Goal: Task Accomplishment & Management: Manage account settings

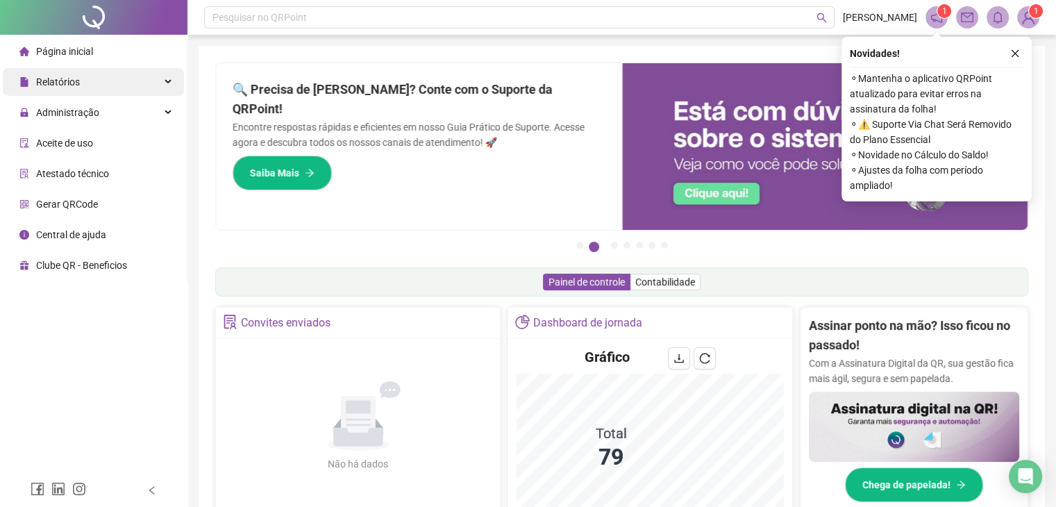
click at [115, 76] on div "Relatórios" at bounding box center [93, 82] width 181 height 28
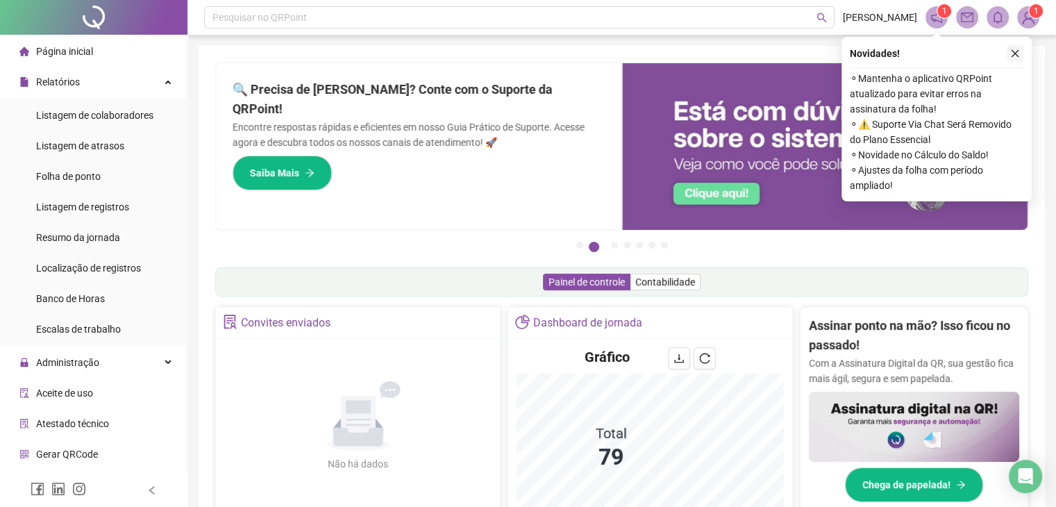
click at [1008, 55] on button "button" at bounding box center [1015, 53] width 17 height 17
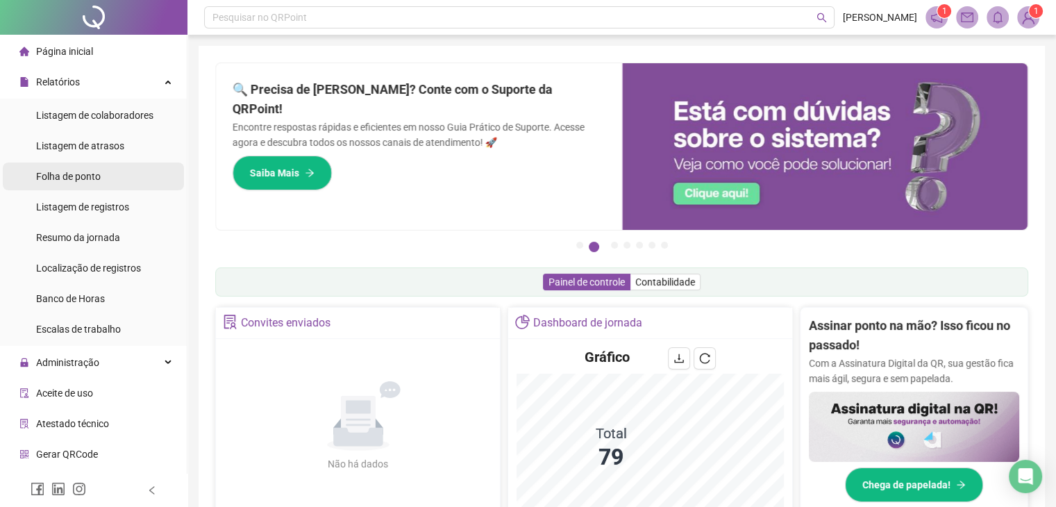
click at [123, 178] on li "Folha de ponto" at bounding box center [93, 176] width 181 height 28
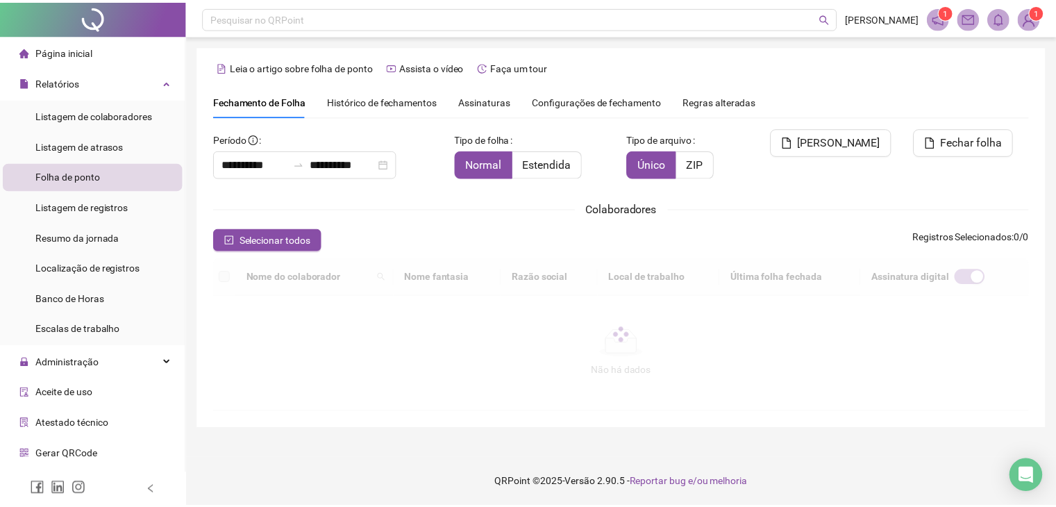
scroll to position [23, 0]
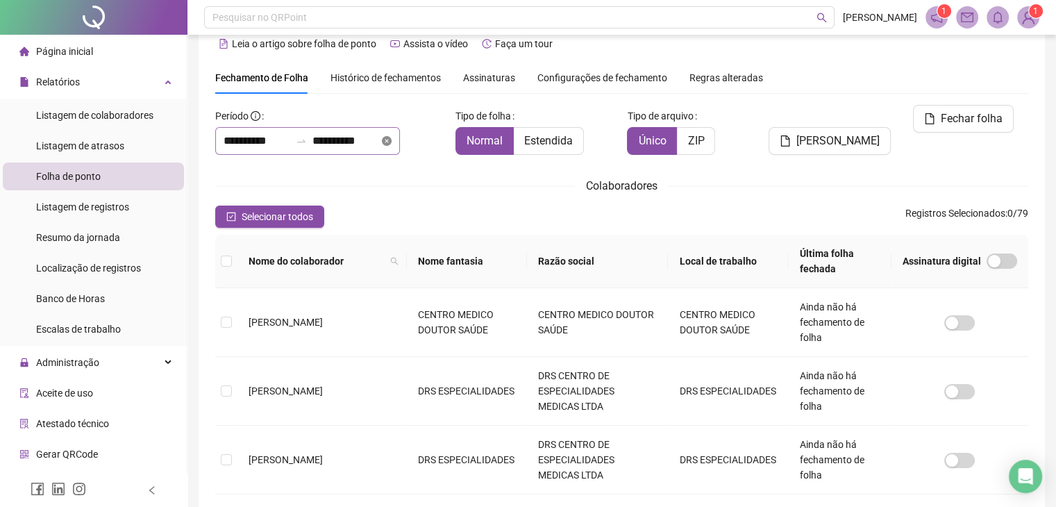
click at [392, 140] on icon "close-circle" at bounding box center [387, 141] width 10 height 10
click at [267, 137] on input at bounding box center [257, 141] width 67 height 17
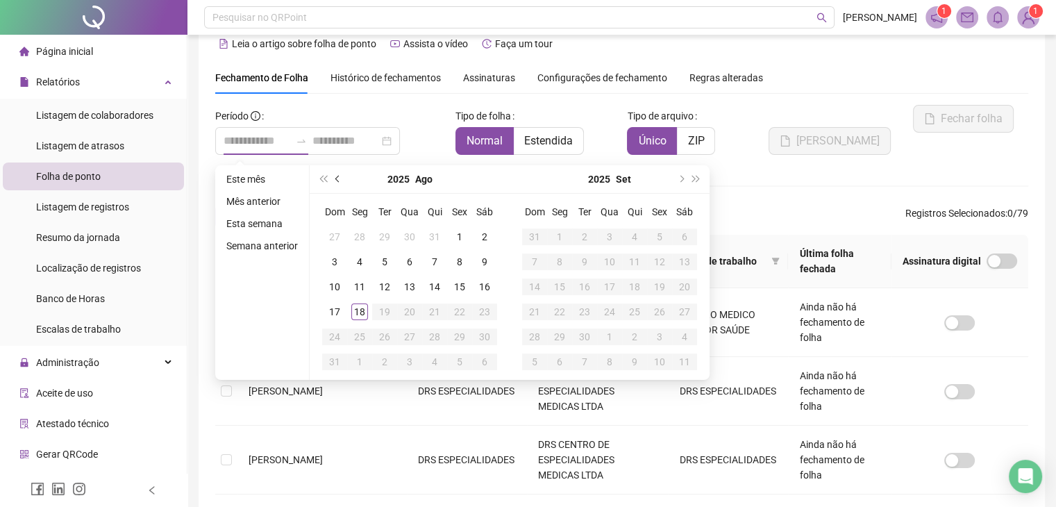
click at [338, 181] on span "prev-year" at bounding box center [338, 179] width 7 height 7
type input "**********"
click at [414, 287] on div "16" at bounding box center [409, 286] width 17 height 17
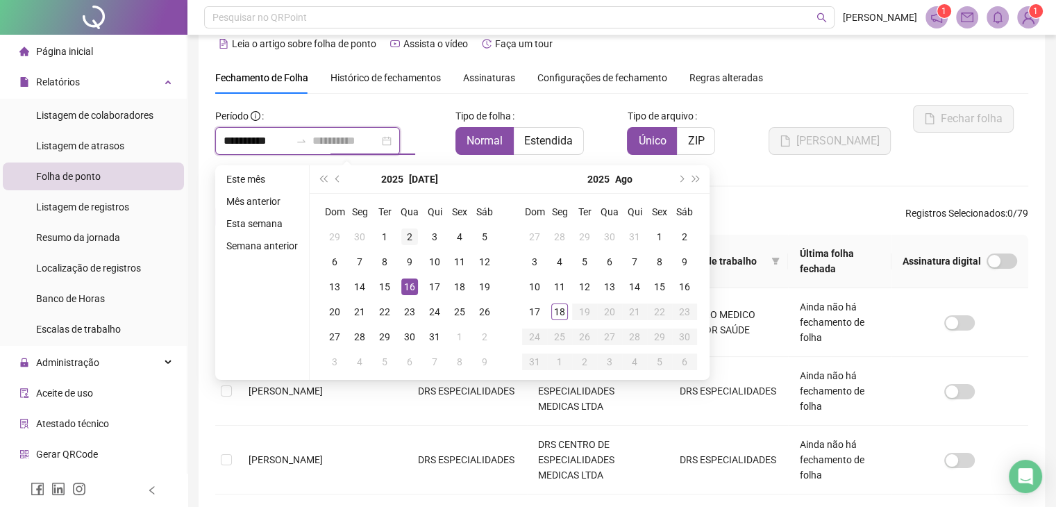
type input "**********"
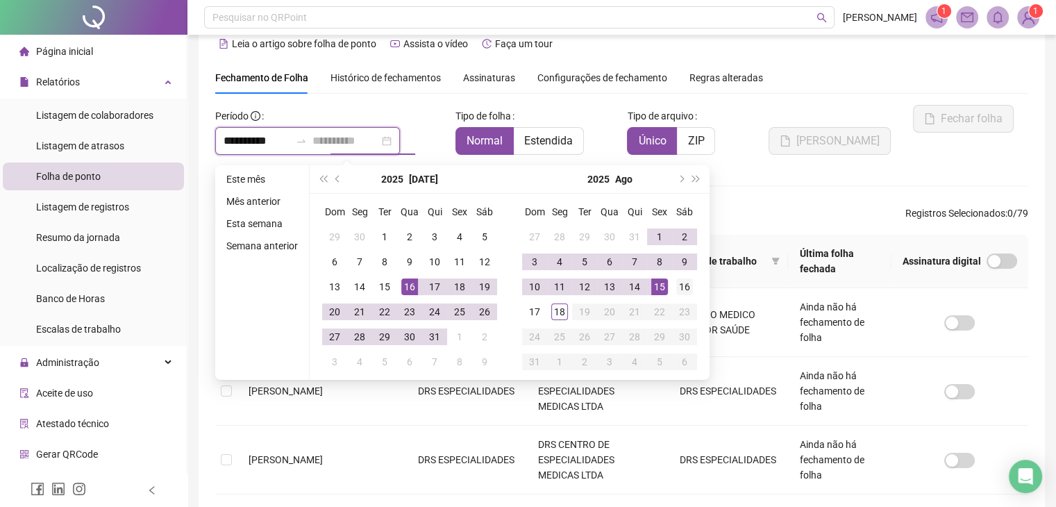
type input "**********"
click at [683, 285] on div "16" at bounding box center [684, 286] width 17 height 17
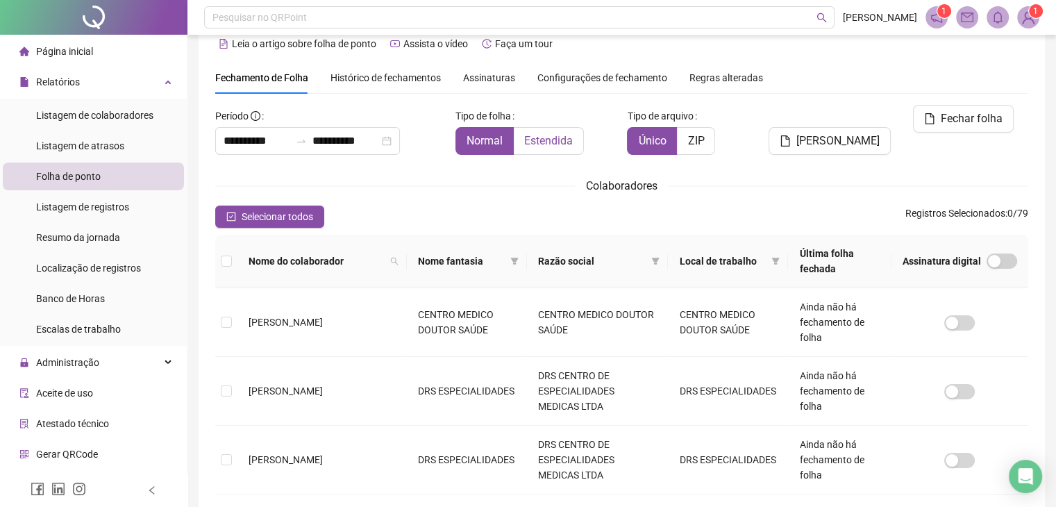
click at [543, 142] on span "Estendida" at bounding box center [548, 140] width 49 height 13
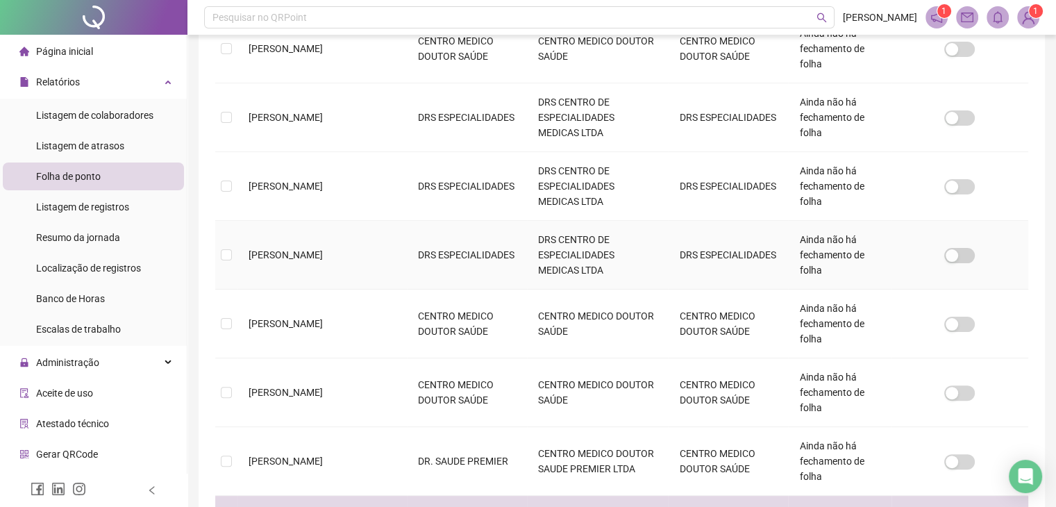
scroll to position [509, 0]
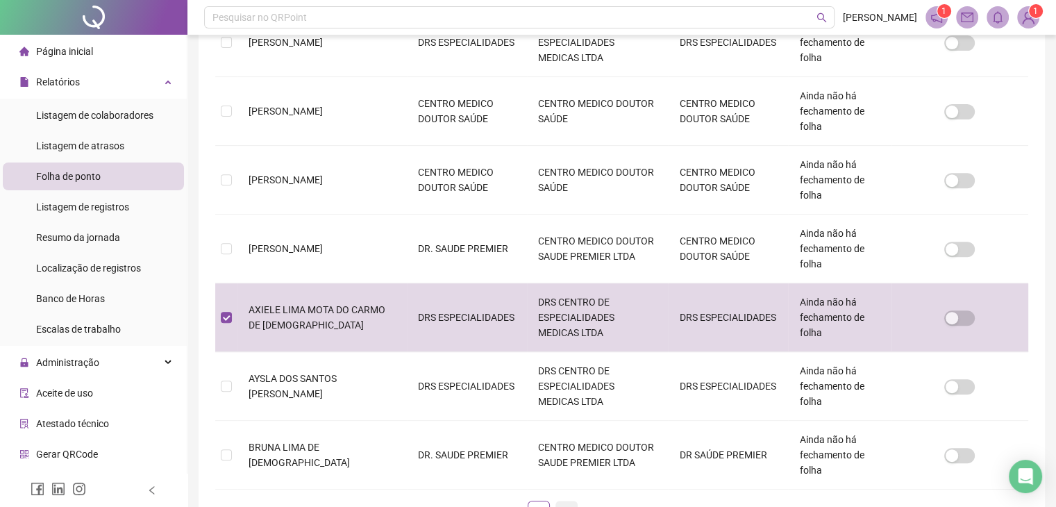
click at [567, 501] on link "2" at bounding box center [566, 511] width 21 height 21
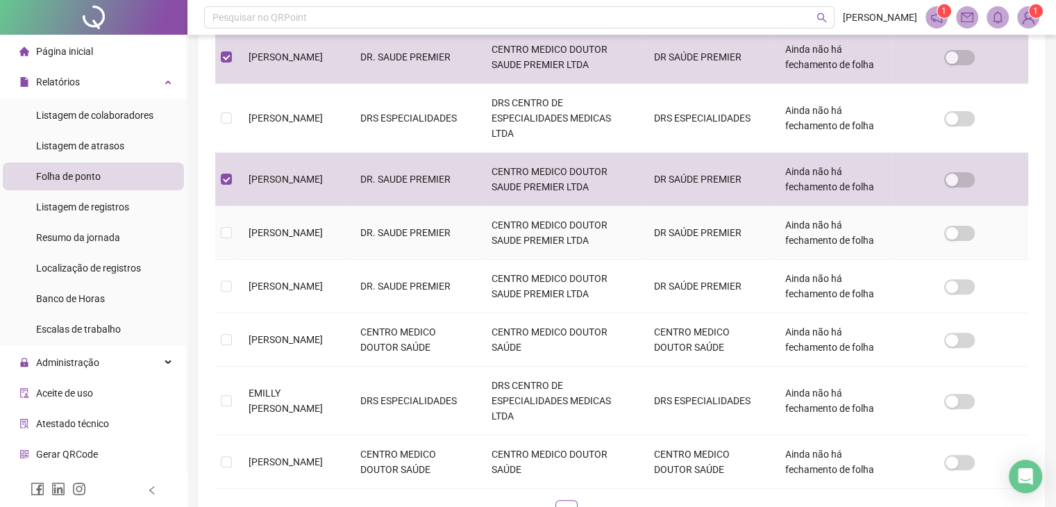
scroll to position [439, 0]
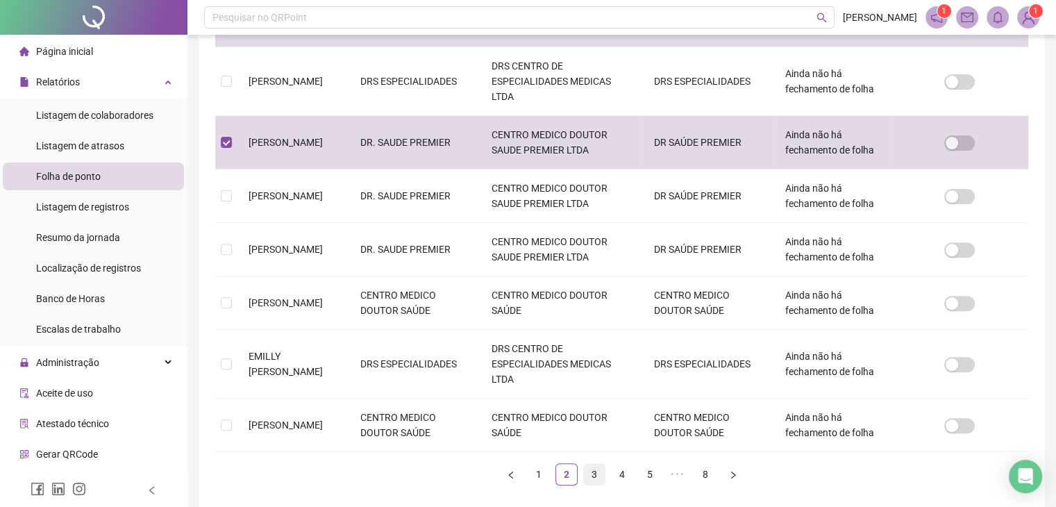
click at [598, 464] on link "3" at bounding box center [594, 474] width 21 height 21
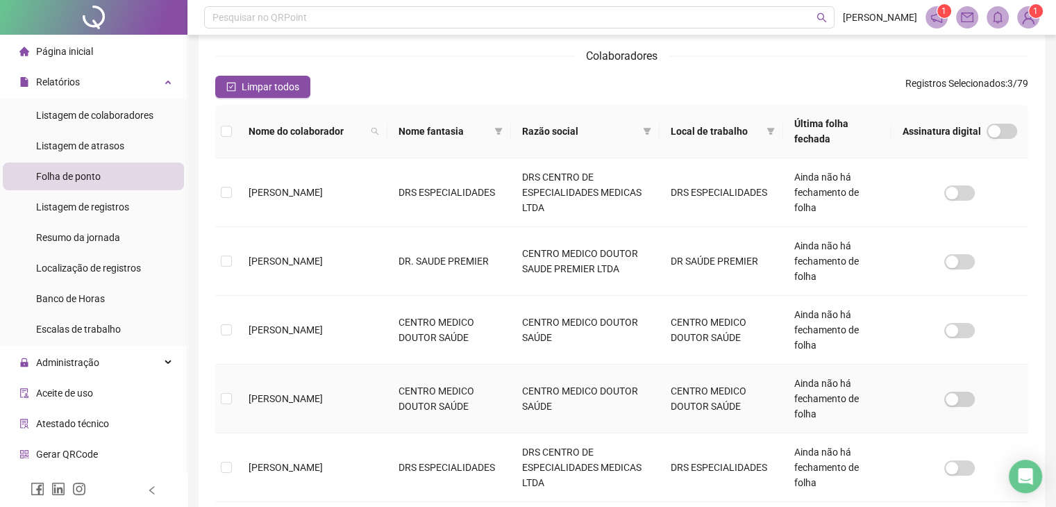
scroll to position [169, 0]
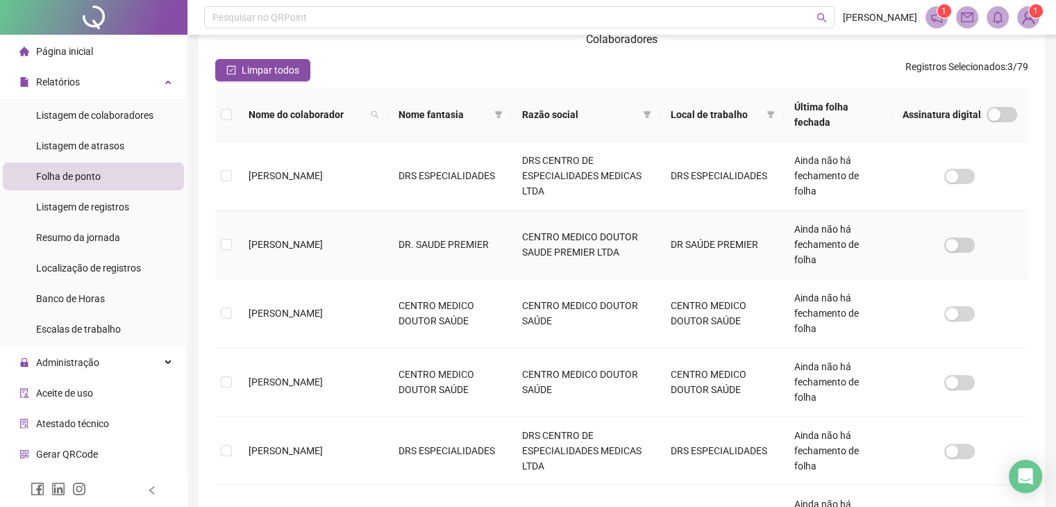
click at [219, 235] on td at bounding box center [226, 244] width 22 height 69
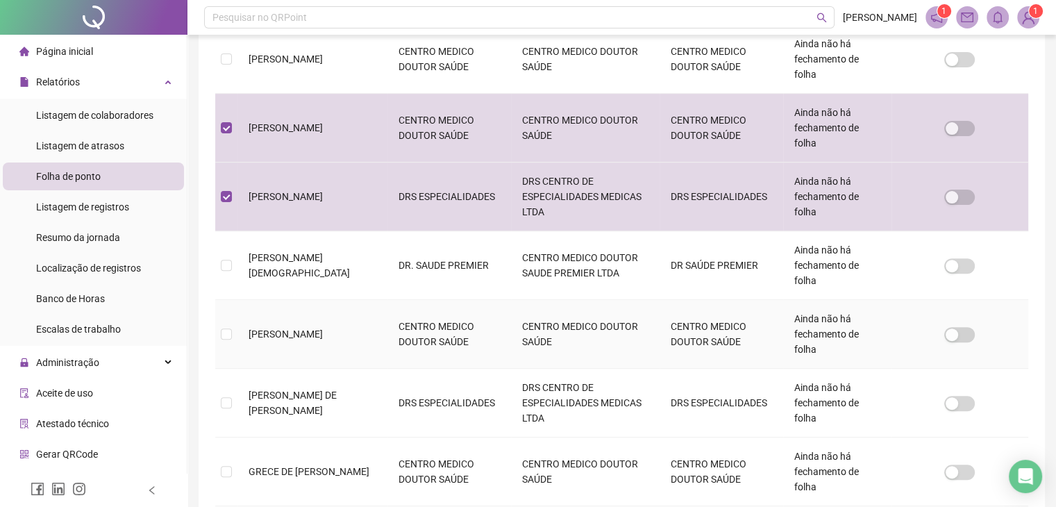
scroll to position [447, 0]
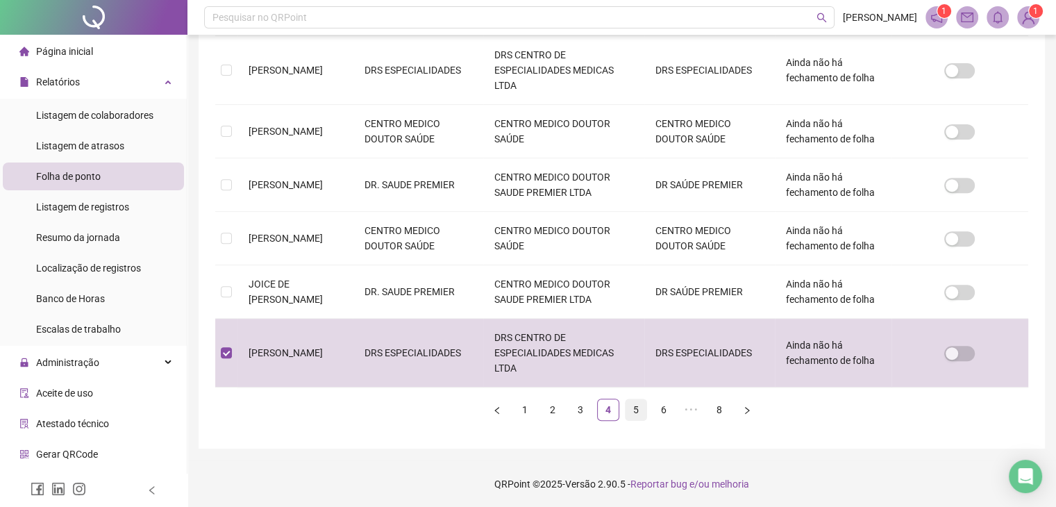
click at [637, 414] on link "5" at bounding box center [636, 409] width 21 height 21
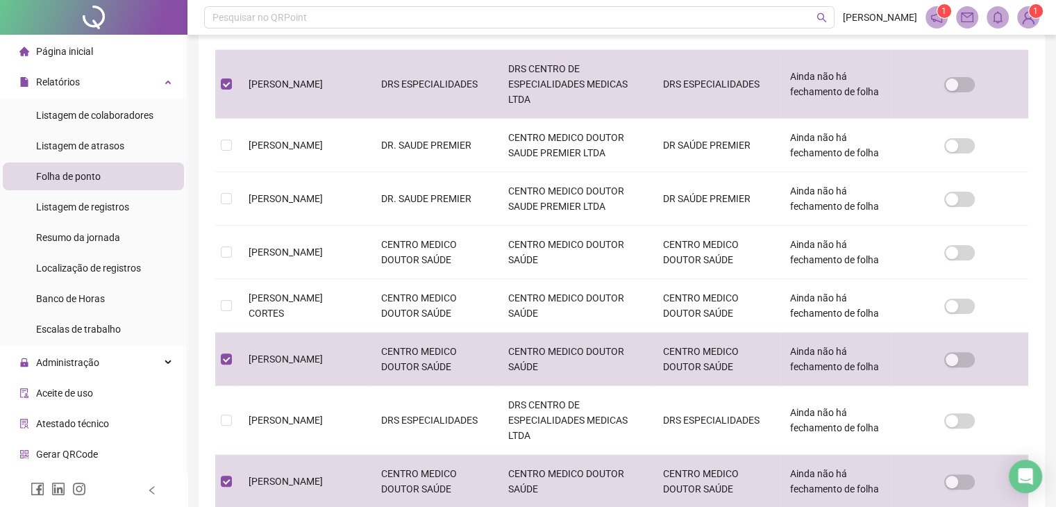
scroll to position [517, 0]
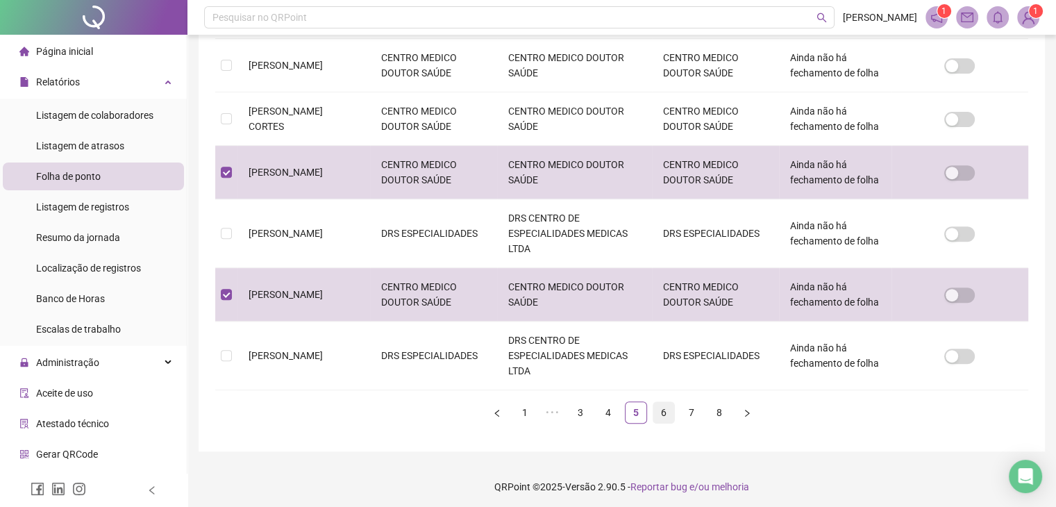
click at [661, 414] on link "6" at bounding box center [663, 412] width 21 height 21
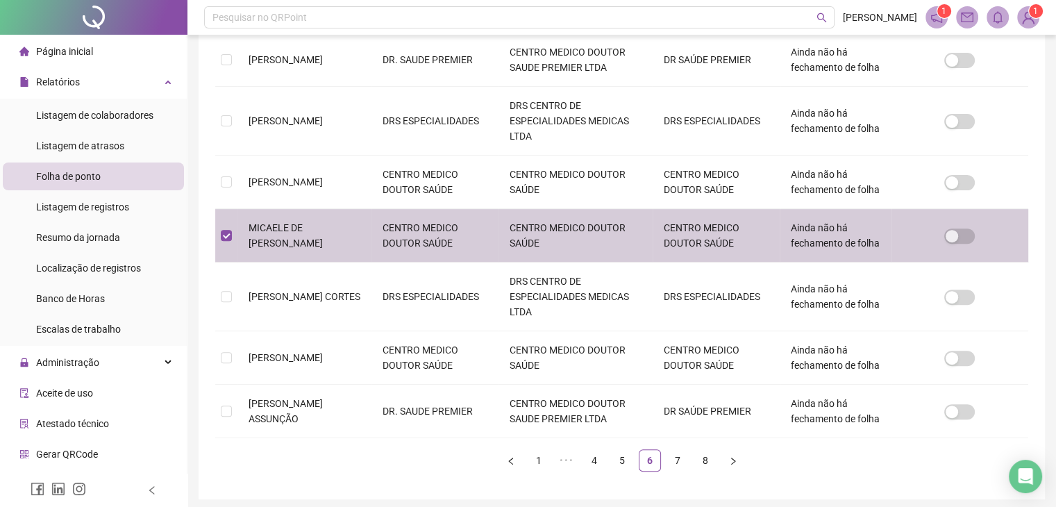
scroll to position [439, 0]
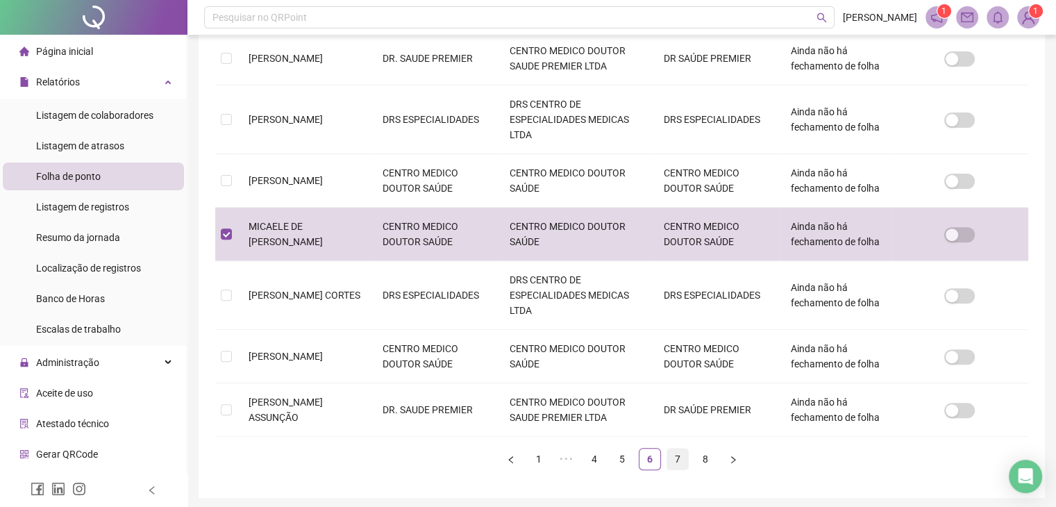
click at [678, 448] on link "7" at bounding box center [677, 458] width 21 height 21
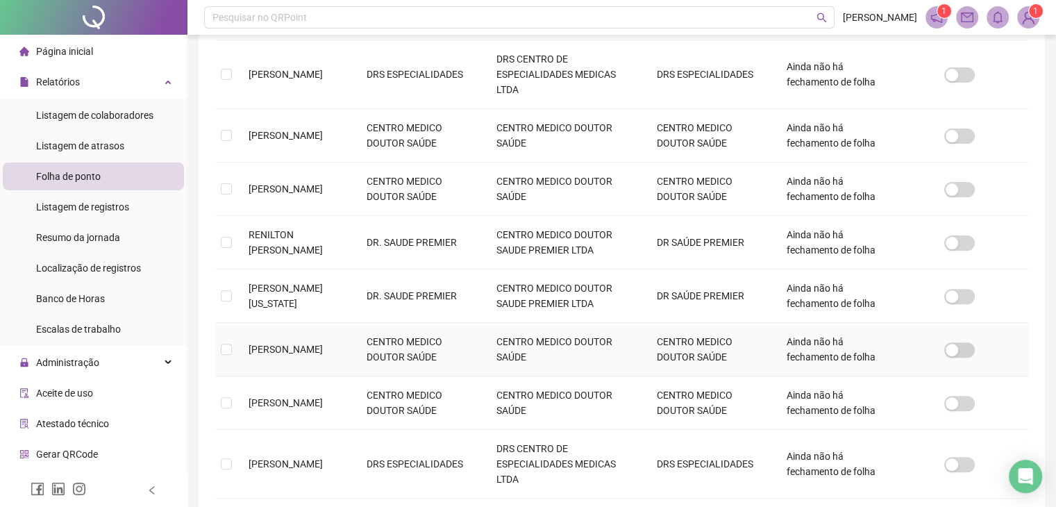
scroll to position [447, 0]
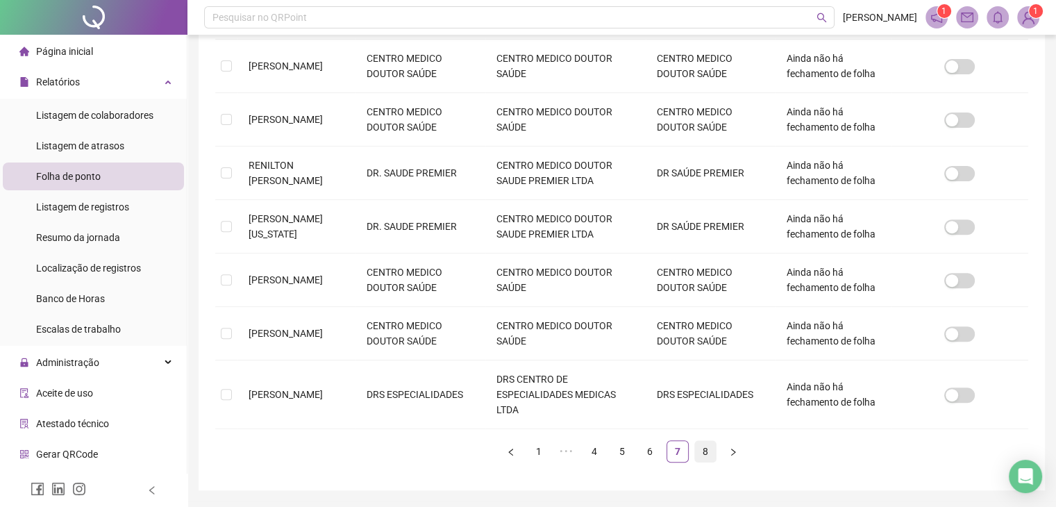
click at [703, 447] on link "8" at bounding box center [705, 451] width 21 height 21
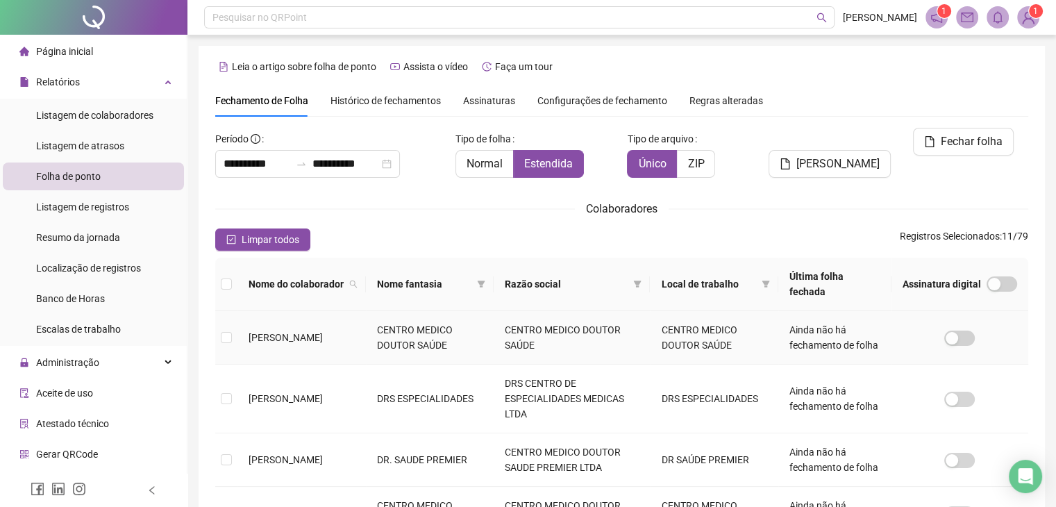
scroll to position [0, 0]
click at [841, 156] on span "[PERSON_NAME]" at bounding box center [837, 164] width 83 height 17
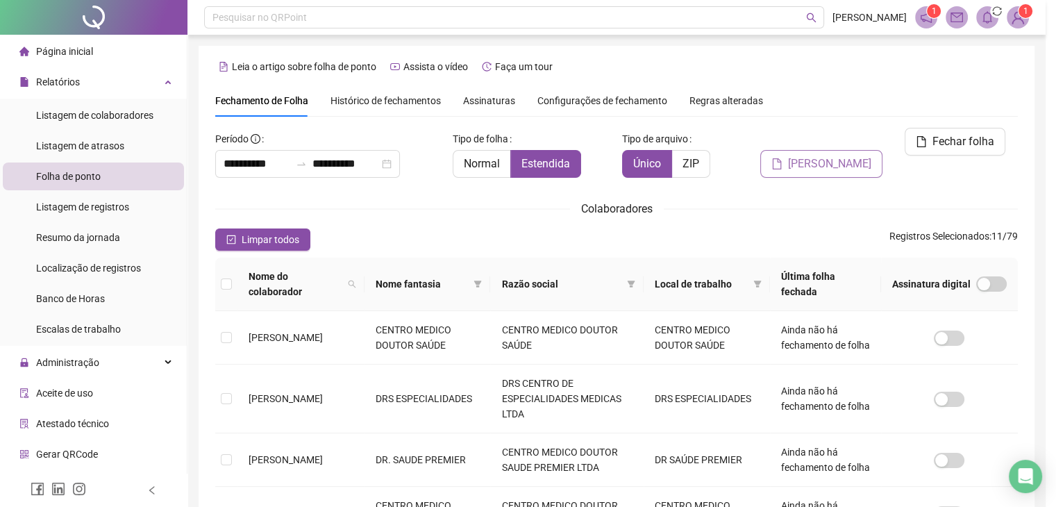
scroll to position [31, 0]
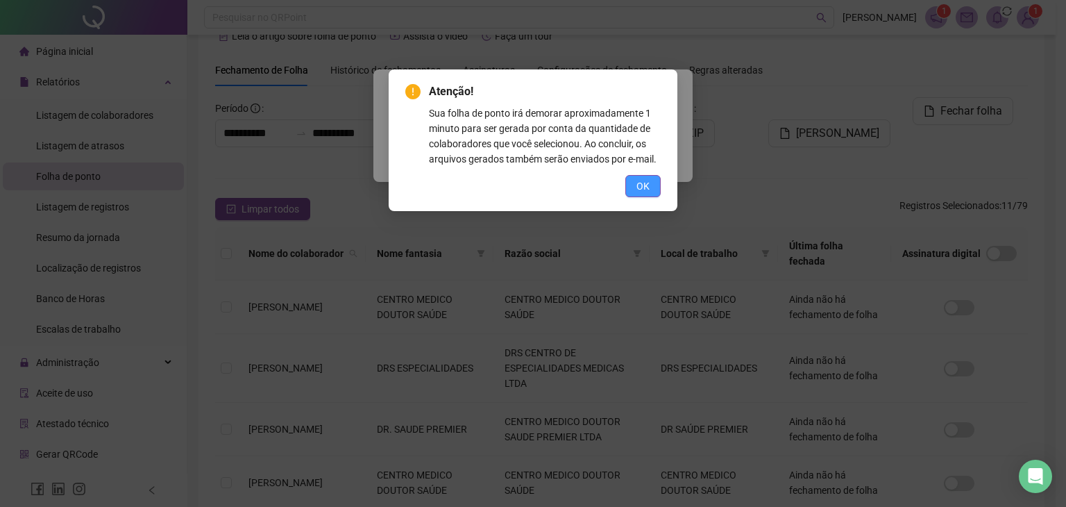
click at [644, 187] on span "OK" at bounding box center [643, 185] width 13 height 15
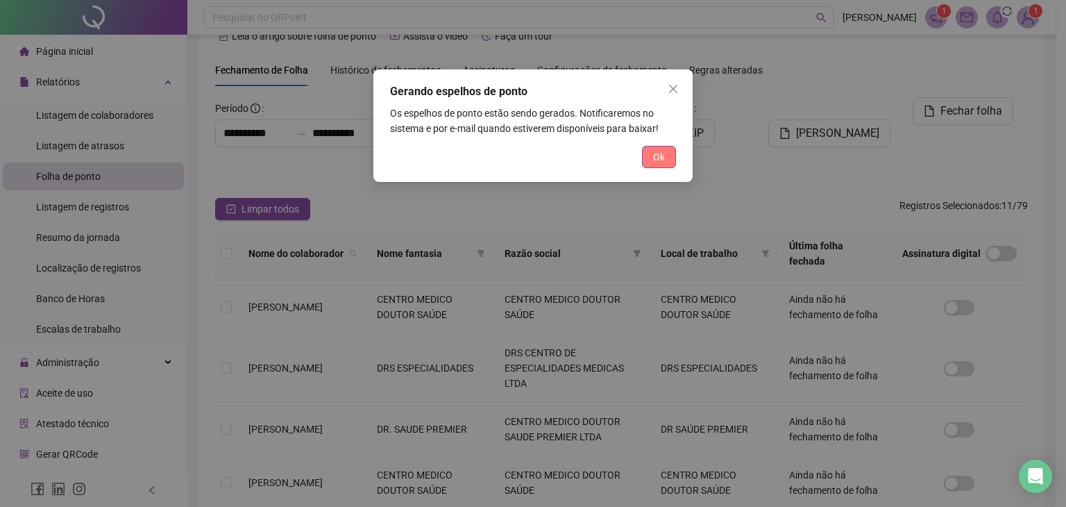
click at [660, 162] on span "Ok" at bounding box center [659, 156] width 12 height 15
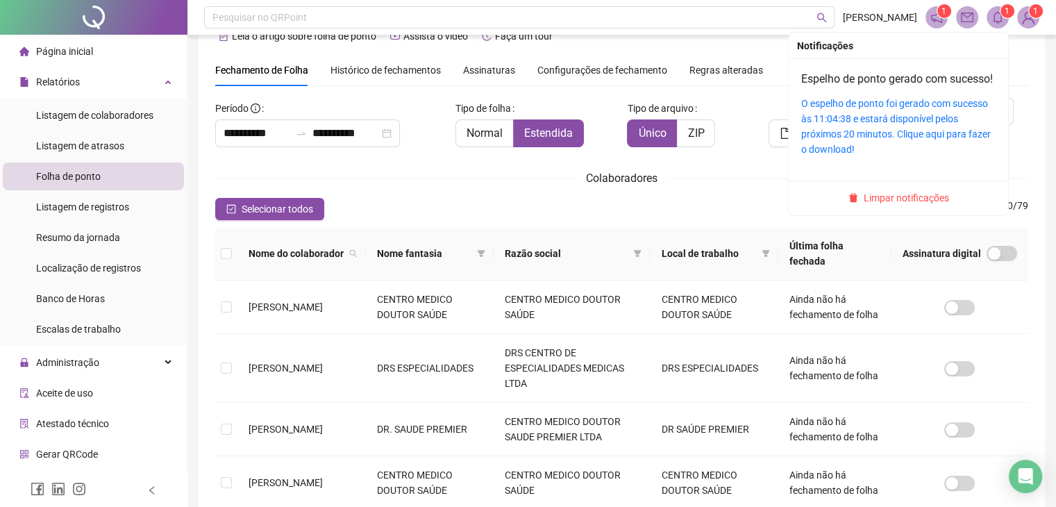
click at [994, 21] on icon "bell" at bounding box center [998, 17] width 10 height 12
click at [919, 140] on link "O espelho de ponto foi gerado com sucesso às 11:04:38 e estará disponível pelos…" at bounding box center [896, 126] width 190 height 57
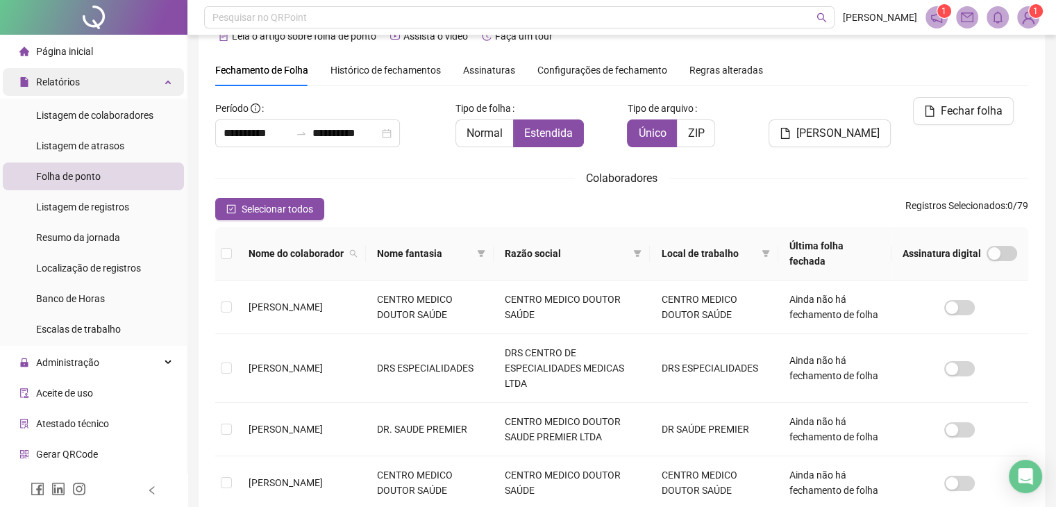
click at [75, 87] on span "Relatórios" at bounding box center [58, 81] width 44 height 11
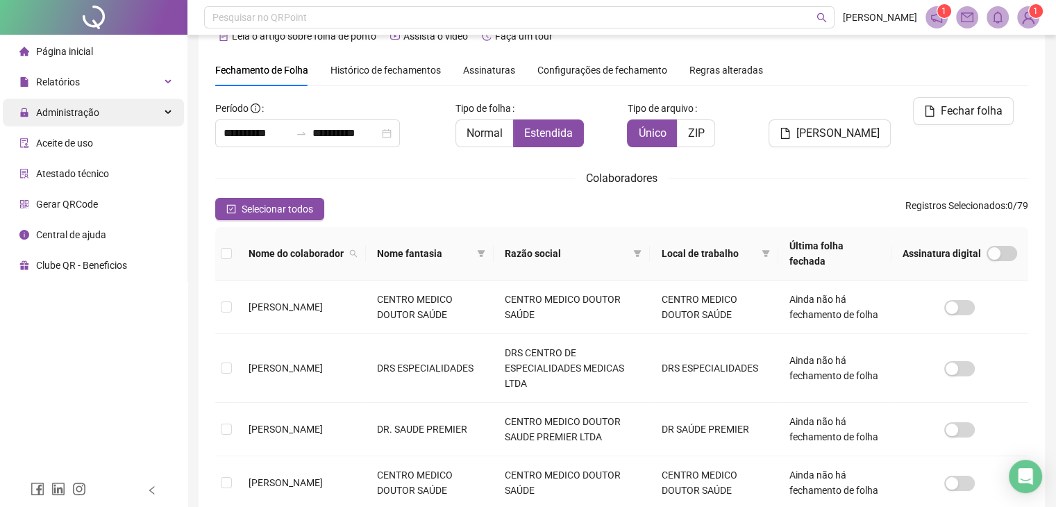
click at [86, 117] on span "Administração" at bounding box center [67, 112] width 63 height 11
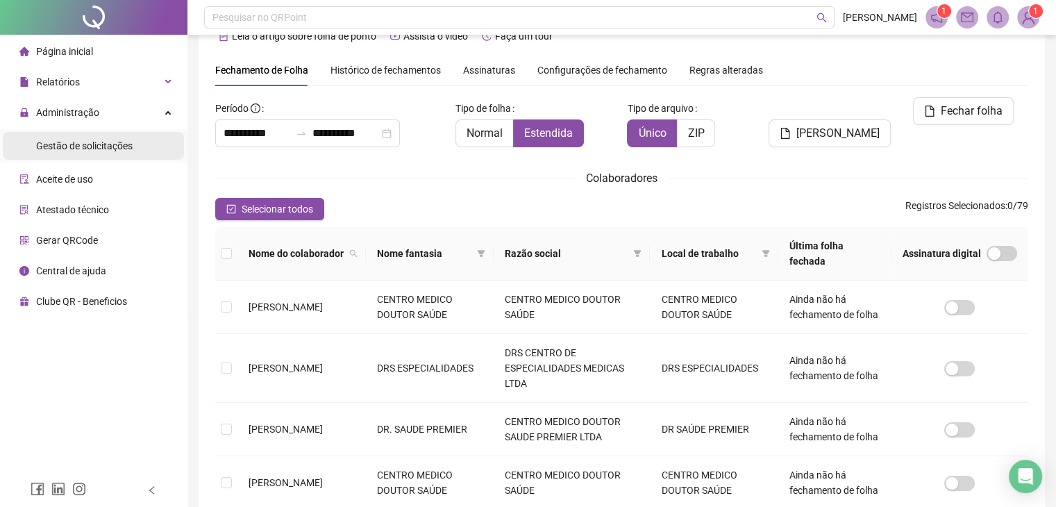
click at [113, 149] on span "Gestão de solicitações" at bounding box center [84, 145] width 97 height 11
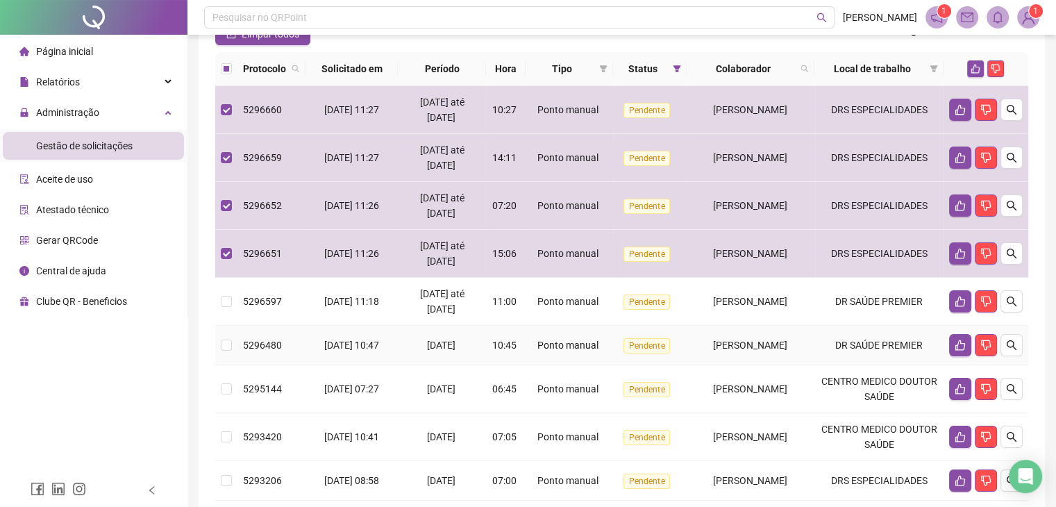
scroll to position [139, 0]
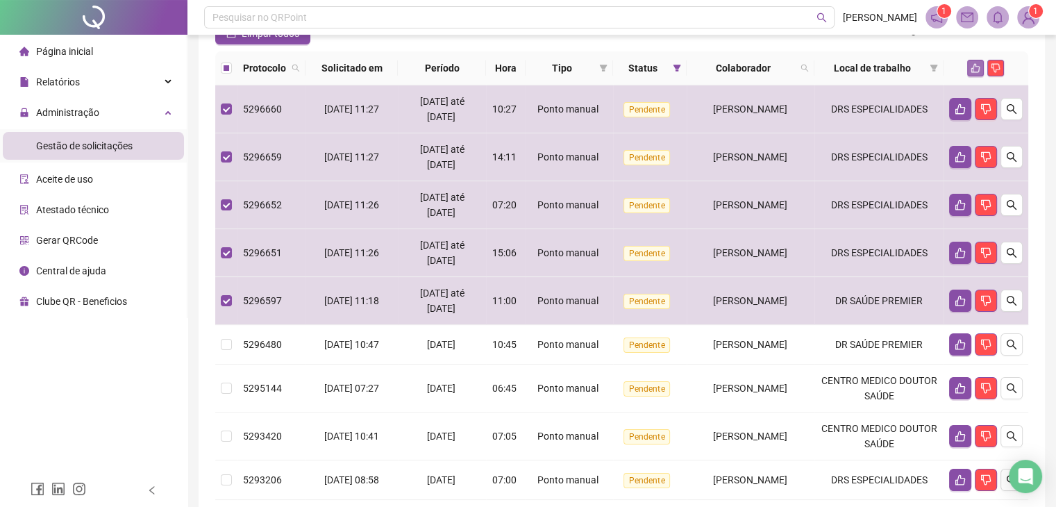
click at [975, 68] on icon "like" at bounding box center [976, 68] width 10 height 10
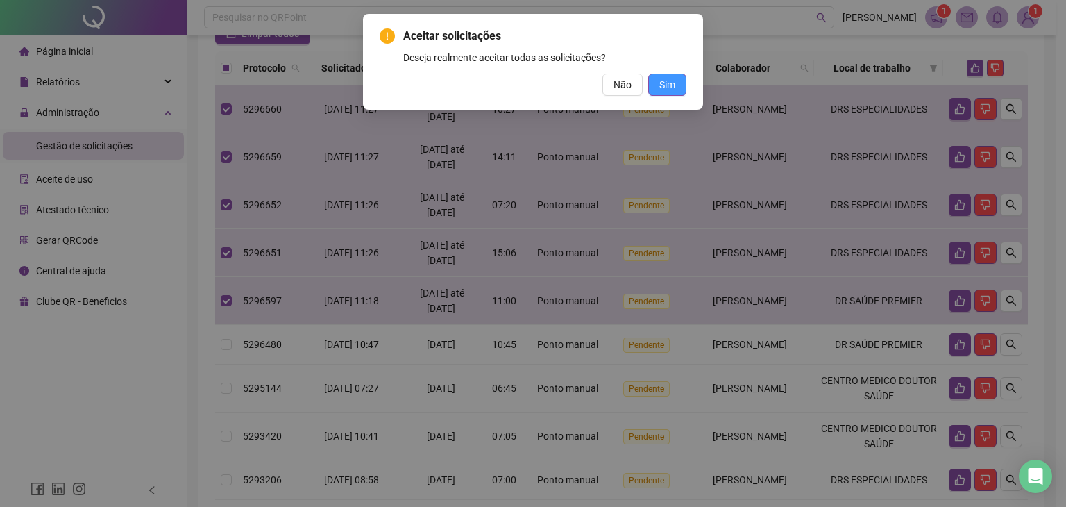
click at [662, 82] on span "Sim" at bounding box center [668, 84] width 16 height 15
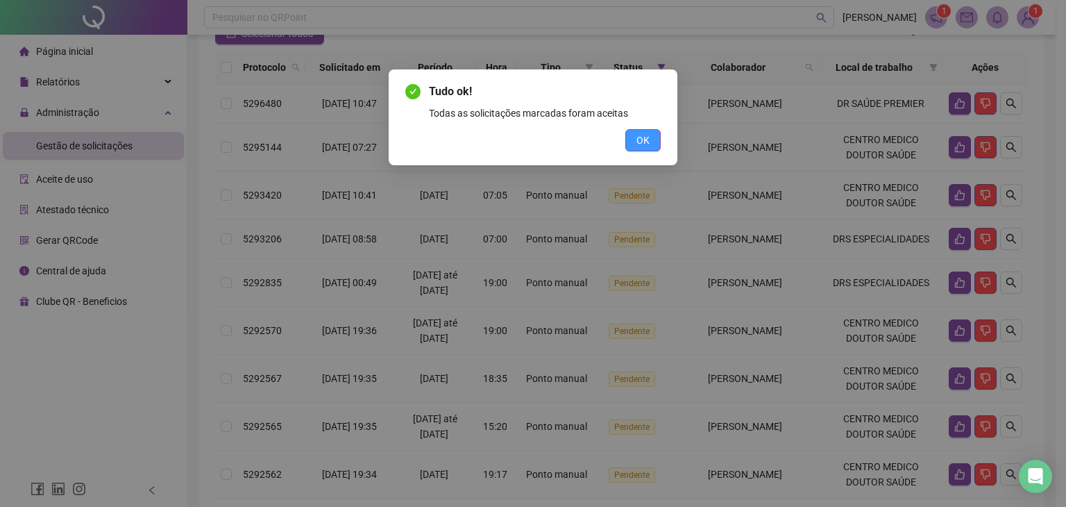
click at [644, 145] on span "OK" at bounding box center [643, 140] width 13 height 15
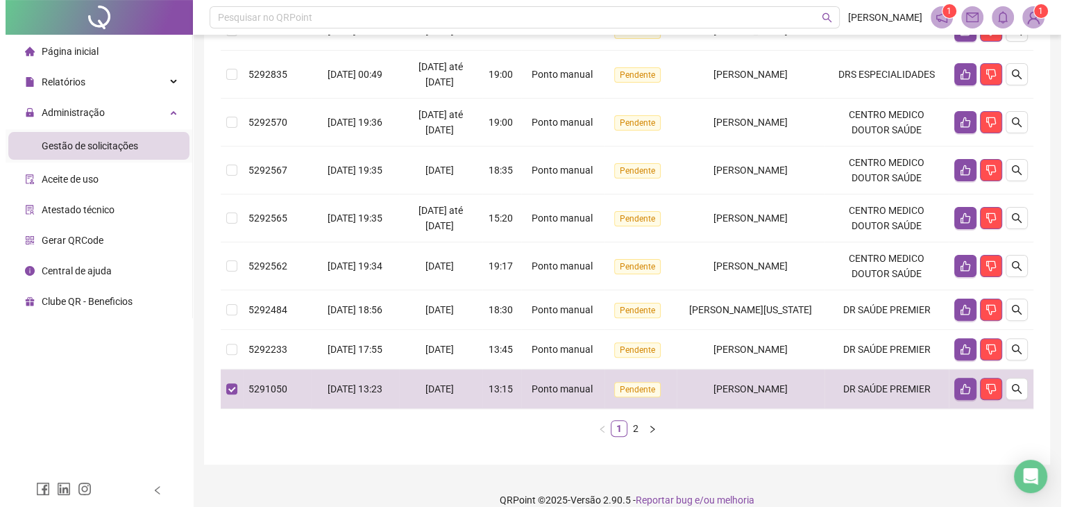
scroll to position [405, 0]
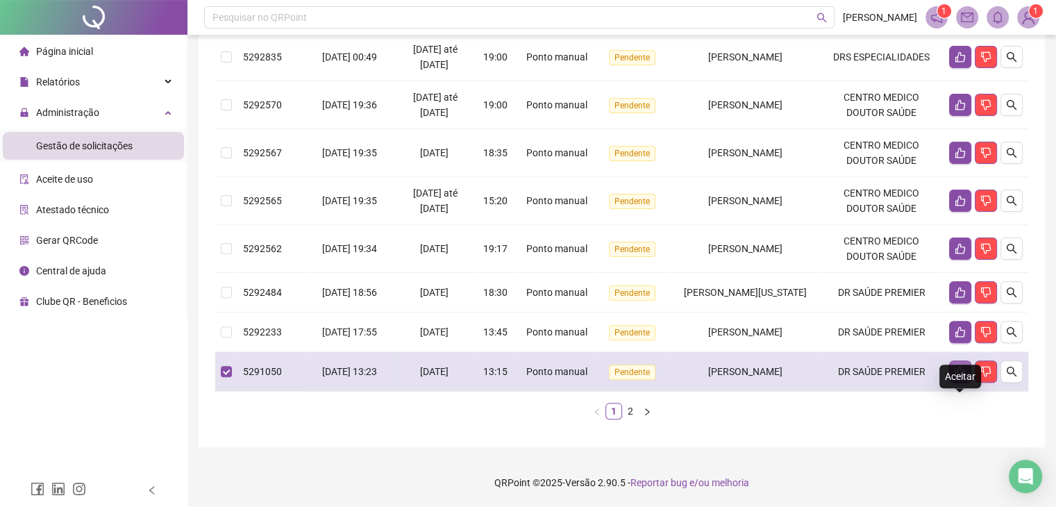
click at [957, 369] on icon "like" at bounding box center [960, 372] width 10 height 10
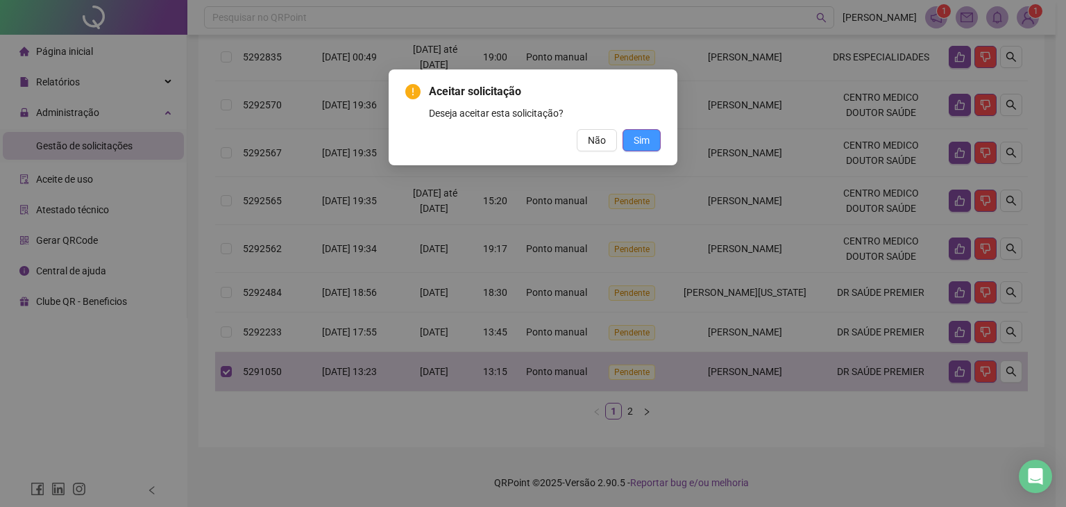
click at [648, 133] on span "Sim" at bounding box center [642, 140] width 16 height 15
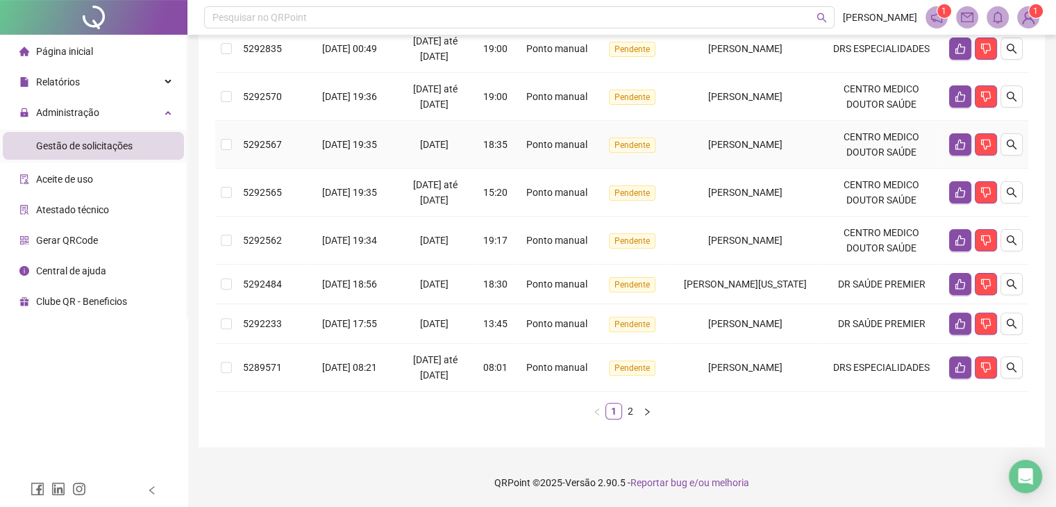
scroll to position [405, 0]
click at [623, 410] on link "2" at bounding box center [630, 410] width 15 height 15
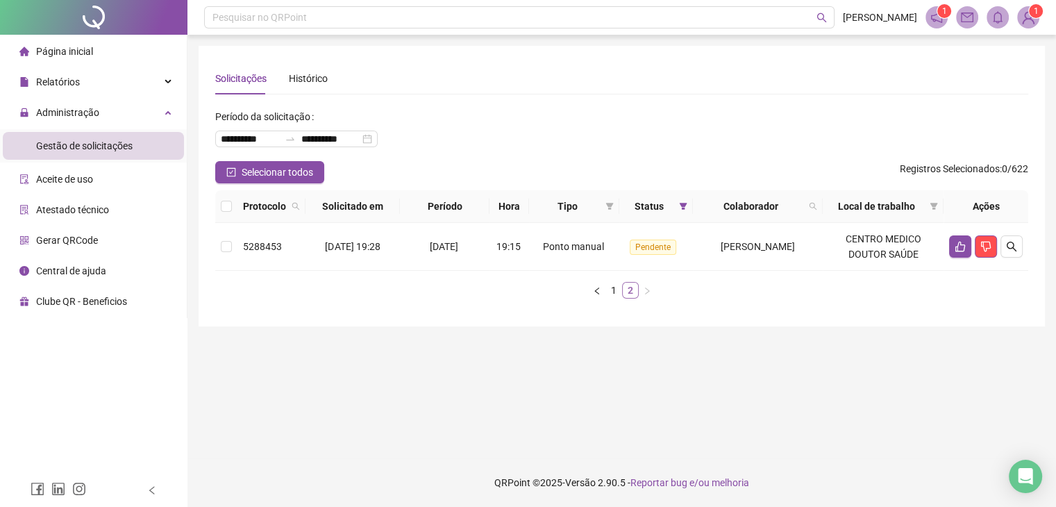
scroll to position [0, 0]
click at [614, 287] on link "1" at bounding box center [618, 290] width 15 height 15
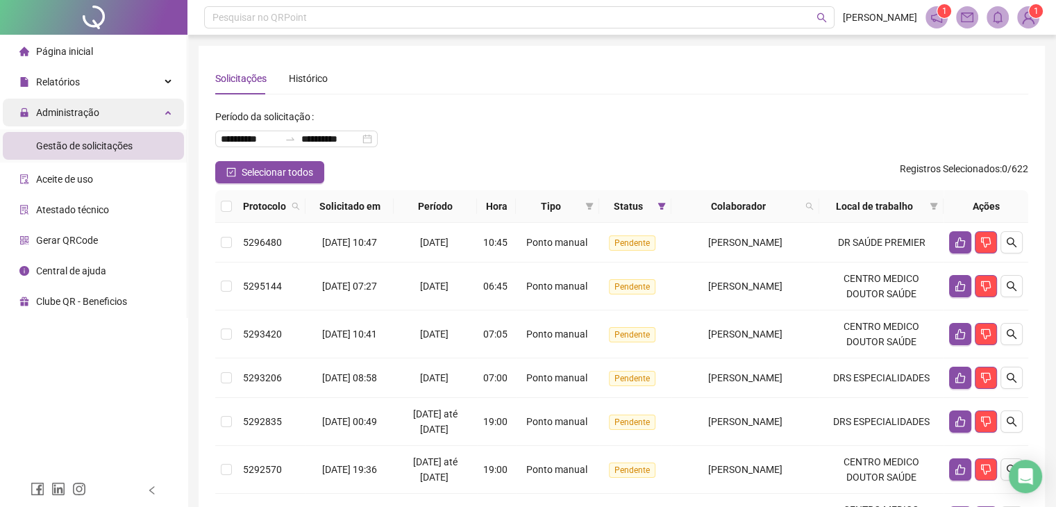
click at [84, 107] on span "Administração" at bounding box center [67, 112] width 63 height 11
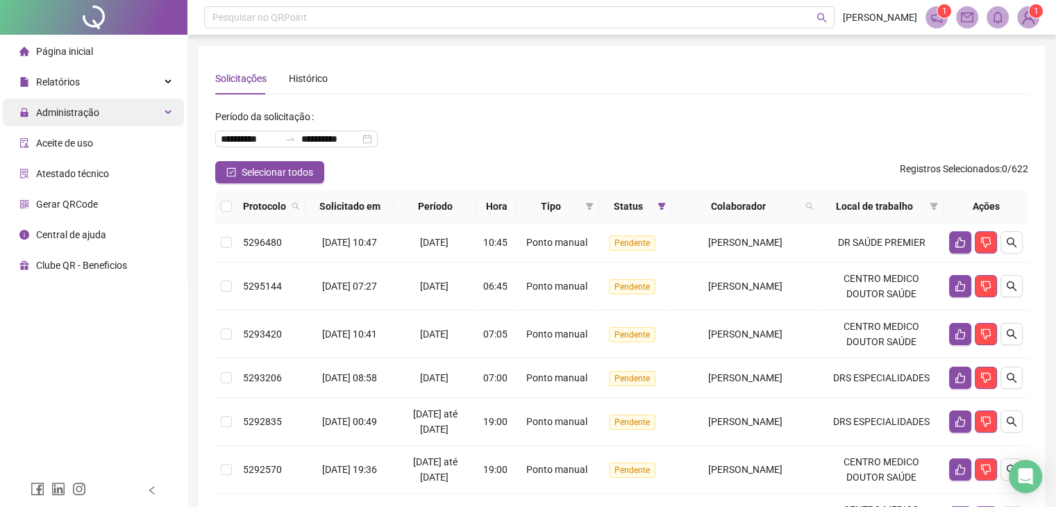
click at [69, 114] on span "Administração" at bounding box center [67, 112] width 63 height 11
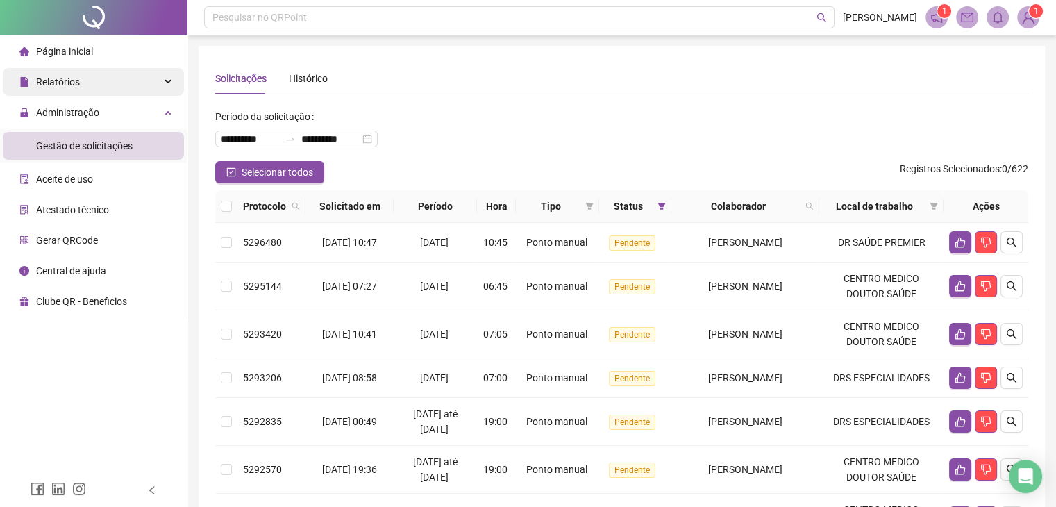
click at [94, 76] on div "Relatórios" at bounding box center [93, 82] width 181 height 28
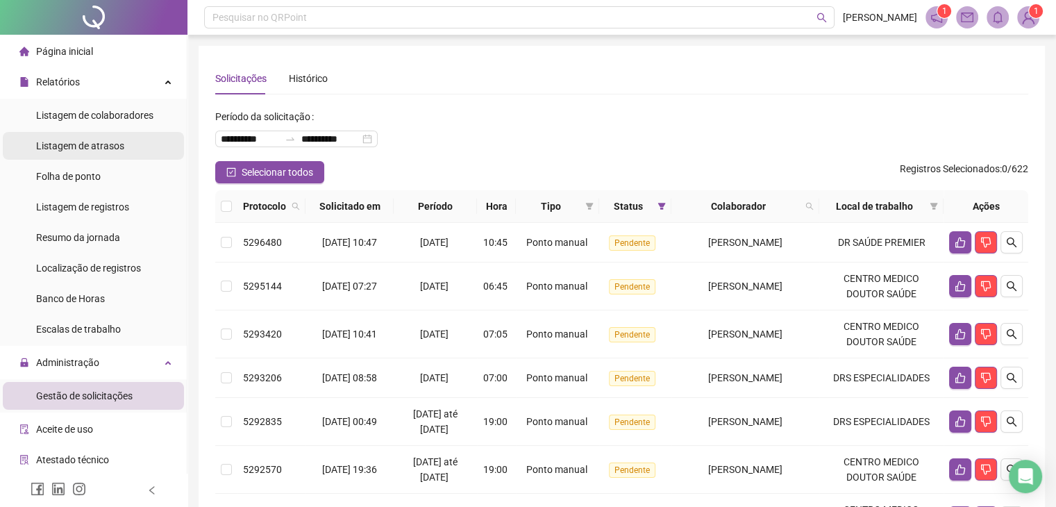
click at [92, 145] on span "Listagem de atrasos" at bounding box center [80, 145] width 88 height 11
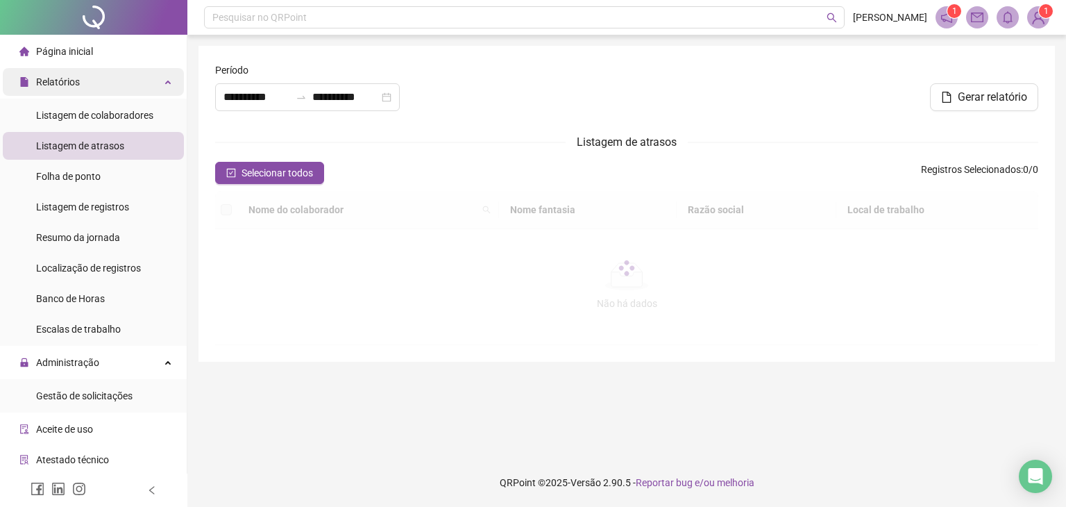
type input "**********"
click at [102, 80] on div "Relatórios" at bounding box center [93, 82] width 181 height 28
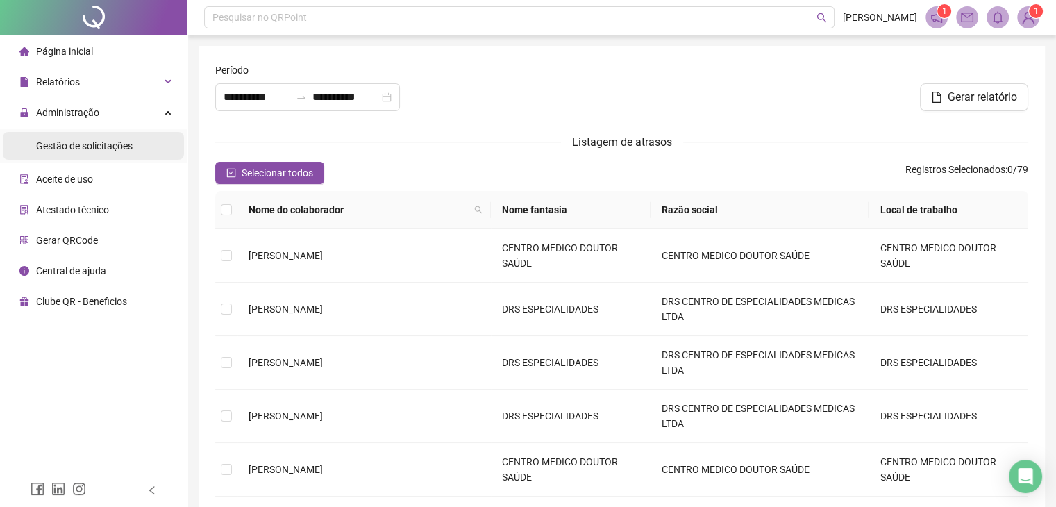
click at [100, 153] on div "Gestão de solicitações" at bounding box center [84, 146] width 97 height 28
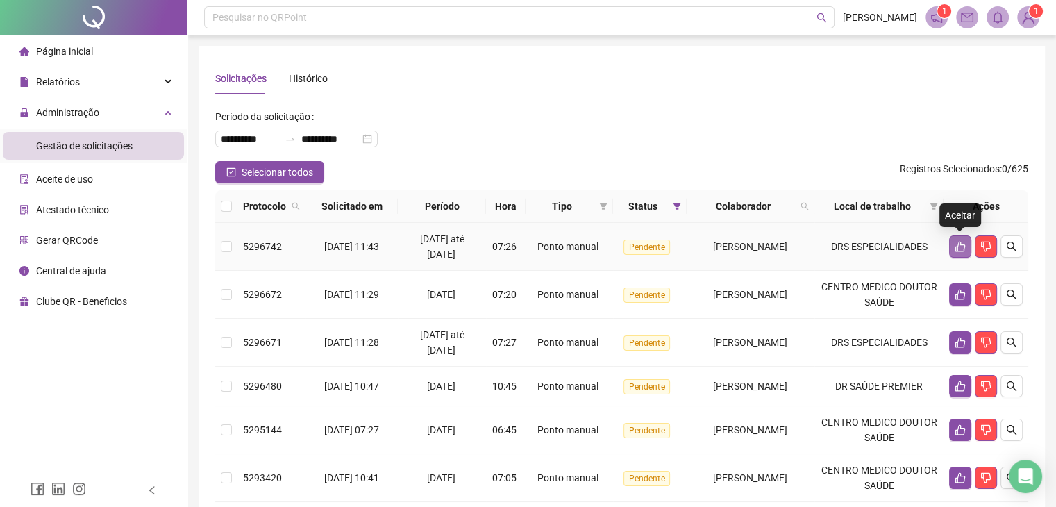
click at [955, 244] on icon "like" at bounding box center [960, 246] width 11 height 11
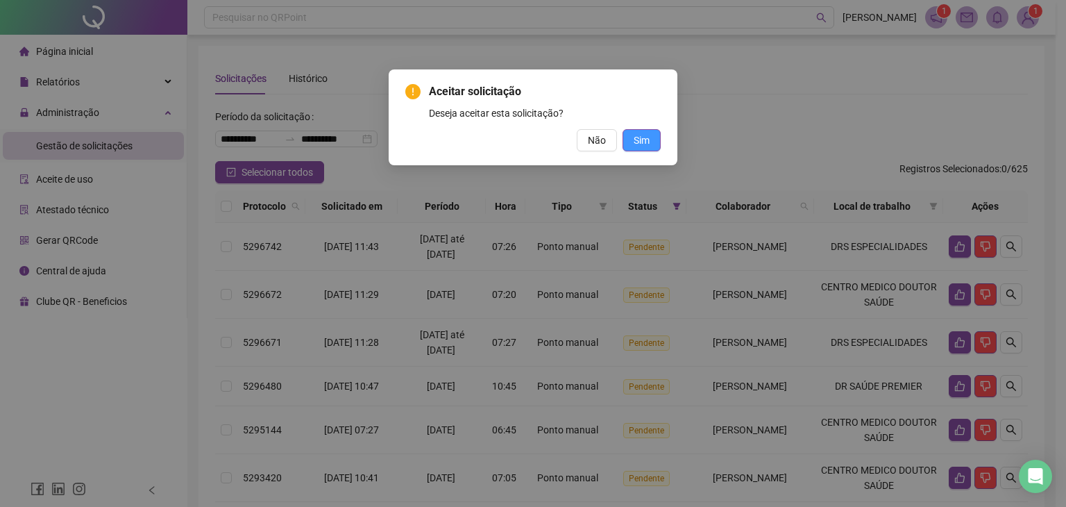
click at [636, 145] on span "Sim" at bounding box center [642, 140] width 16 height 15
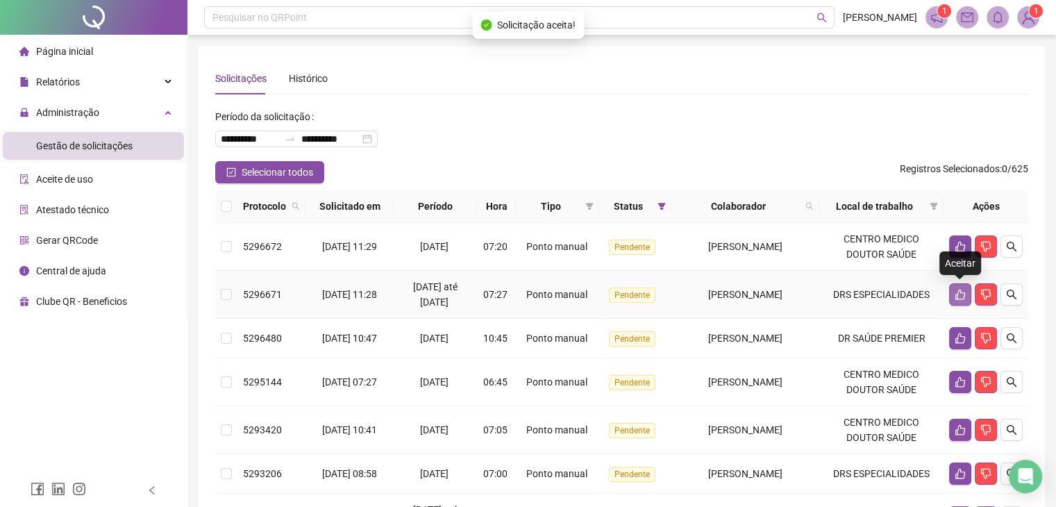
click at [951, 295] on button "button" at bounding box center [960, 294] width 22 height 22
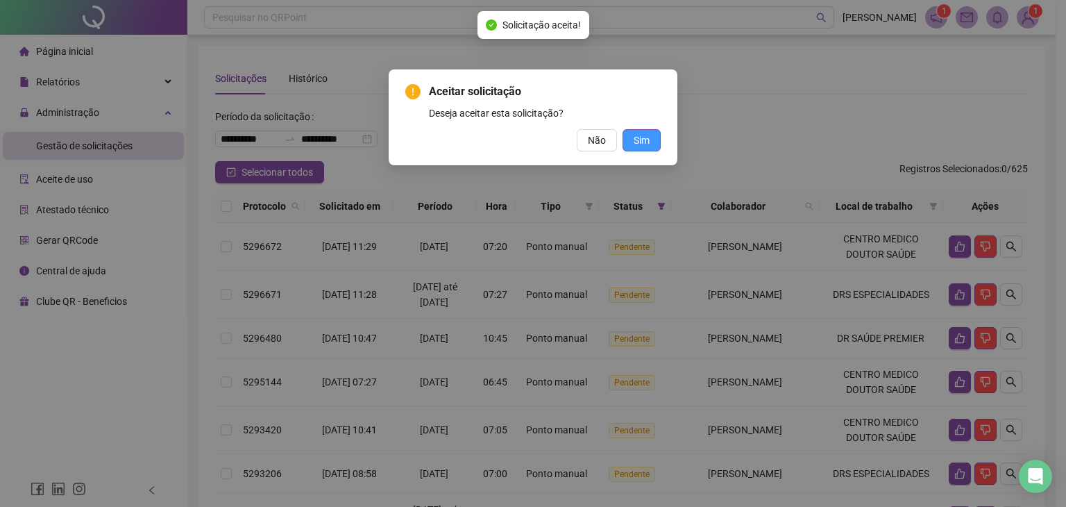
click at [646, 144] on span "Sim" at bounding box center [642, 140] width 16 height 15
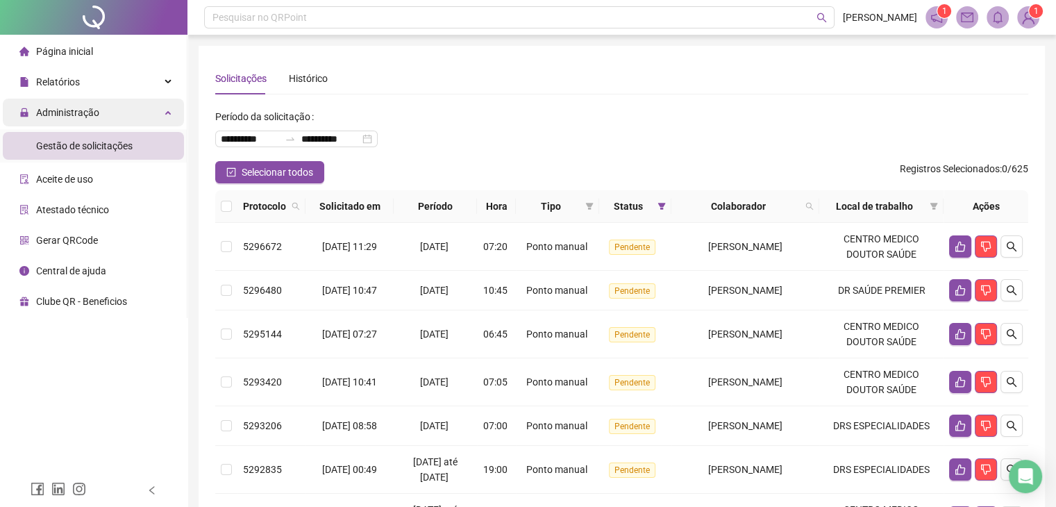
click at [42, 111] on span "Administração" at bounding box center [67, 112] width 63 height 11
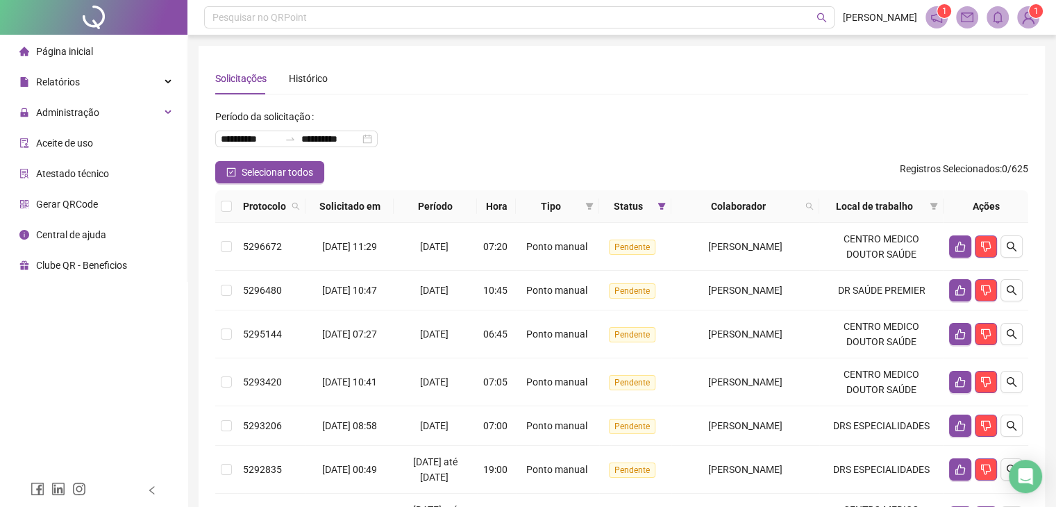
click at [49, 127] on ul "Página inicial Relatórios Listagem de colaboradores Listagem de atrasos Folha d…" at bounding box center [93, 158] width 187 height 247
click at [83, 78] on div "Relatórios" at bounding box center [93, 82] width 181 height 28
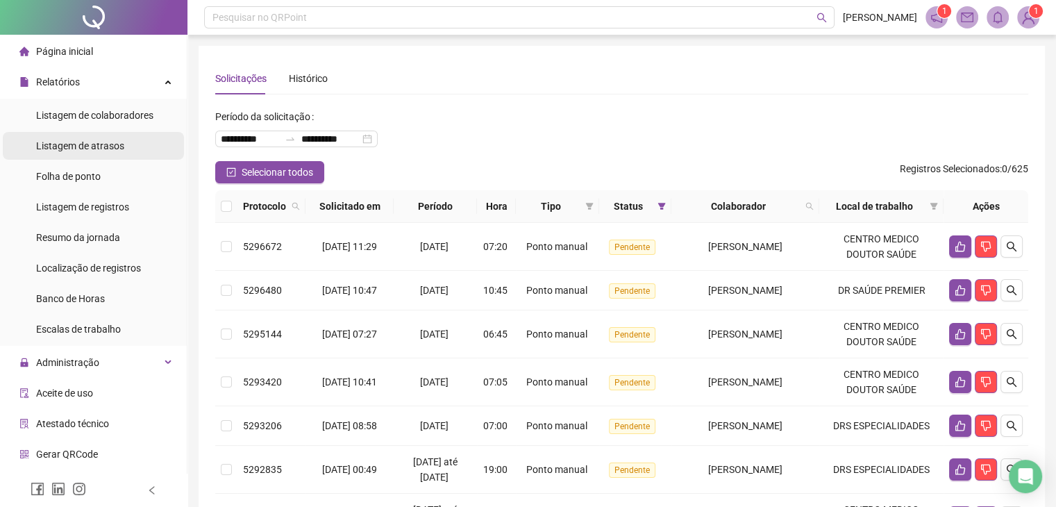
click at [77, 135] on div "Listagem de atrasos" at bounding box center [80, 146] width 88 height 28
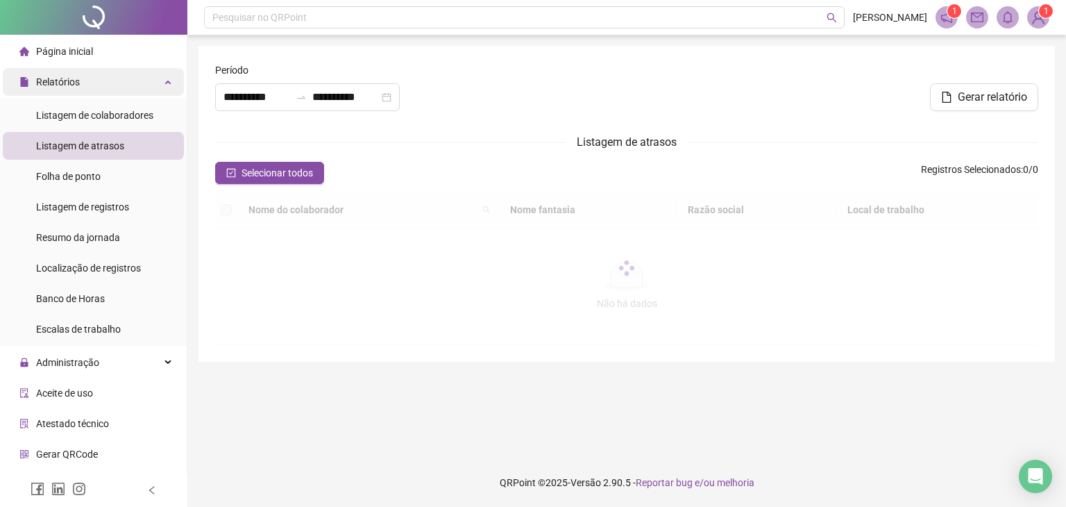
type input "**********"
click at [74, 84] on span "Relatórios" at bounding box center [58, 81] width 44 height 11
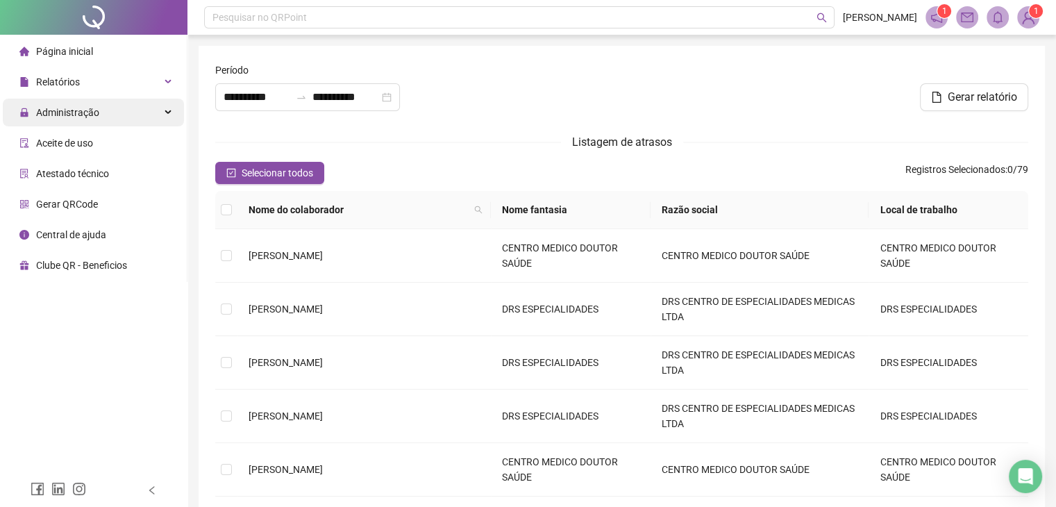
click at [72, 122] on span "Administração" at bounding box center [59, 113] width 80 height 28
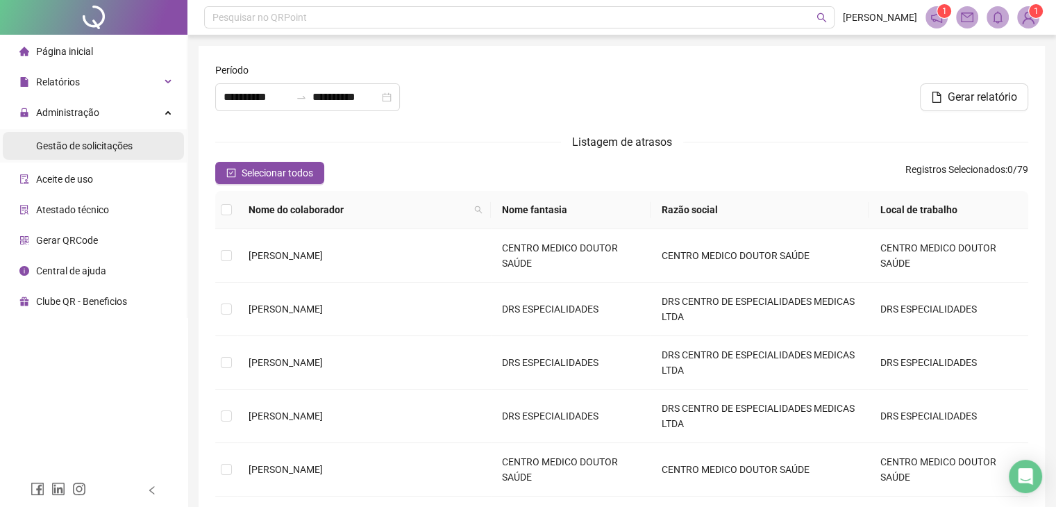
click at [104, 153] on div "Gestão de solicitações" at bounding box center [84, 146] width 97 height 28
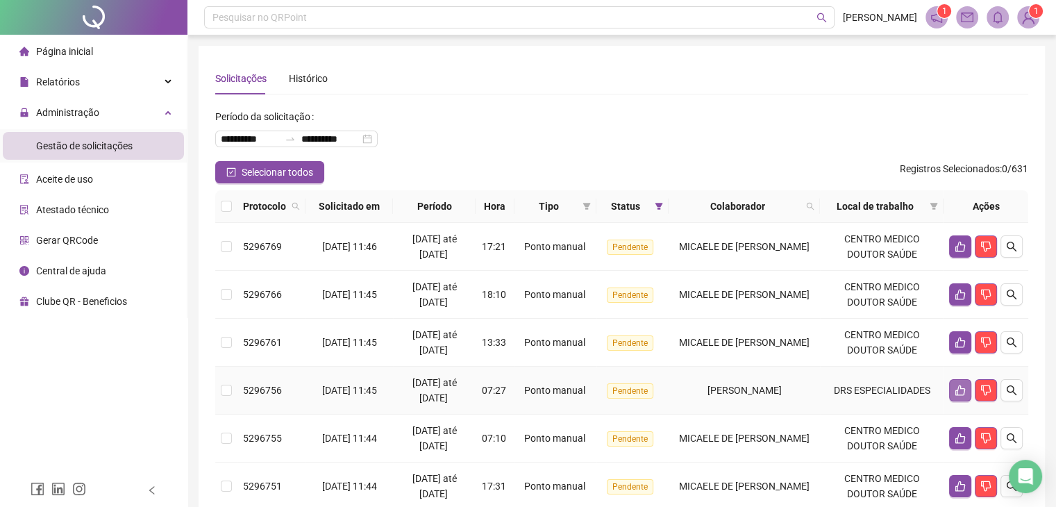
click at [955, 388] on icon "like" at bounding box center [960, 390] width 11 height 11
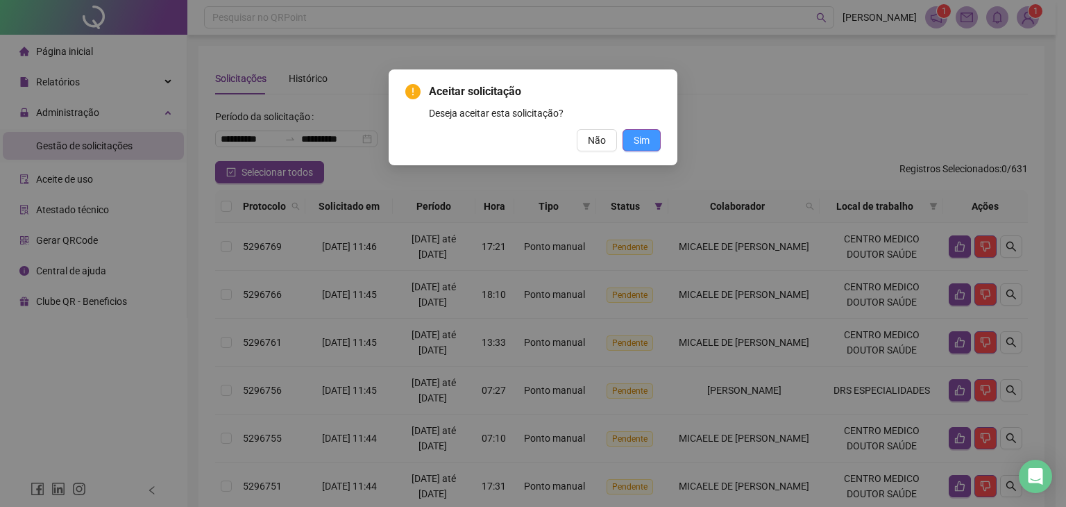
click at [648, 144] on span "Sim" at bounding box center [642, 140] width 16 height 15
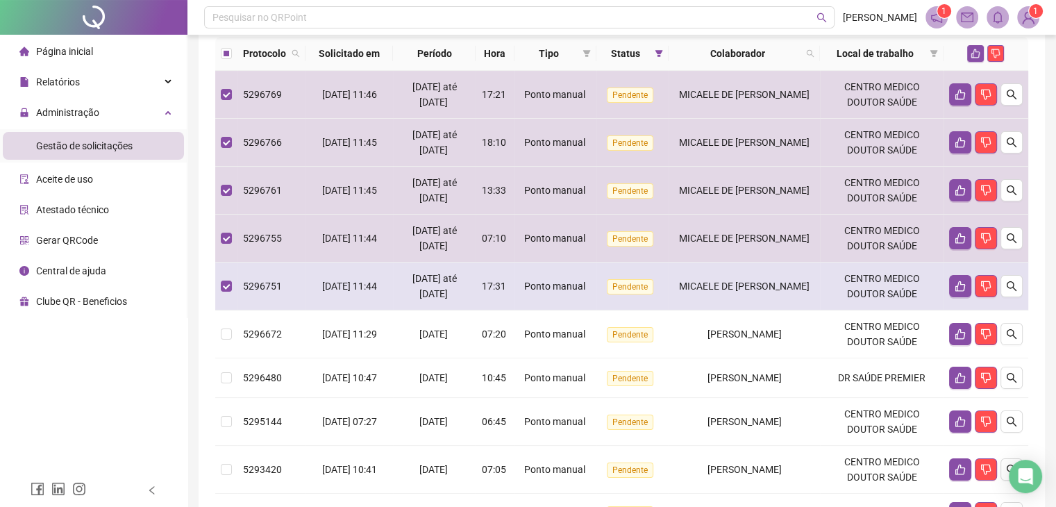
scroll to position [69, 0]
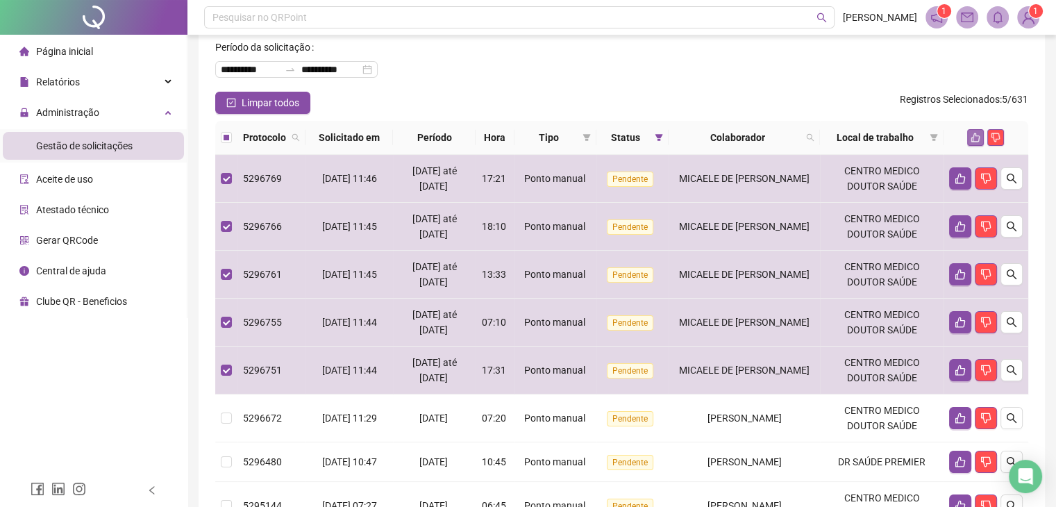
click at [974, 137] on icon "like" at bounding box center [976, 138] width 10 height 10
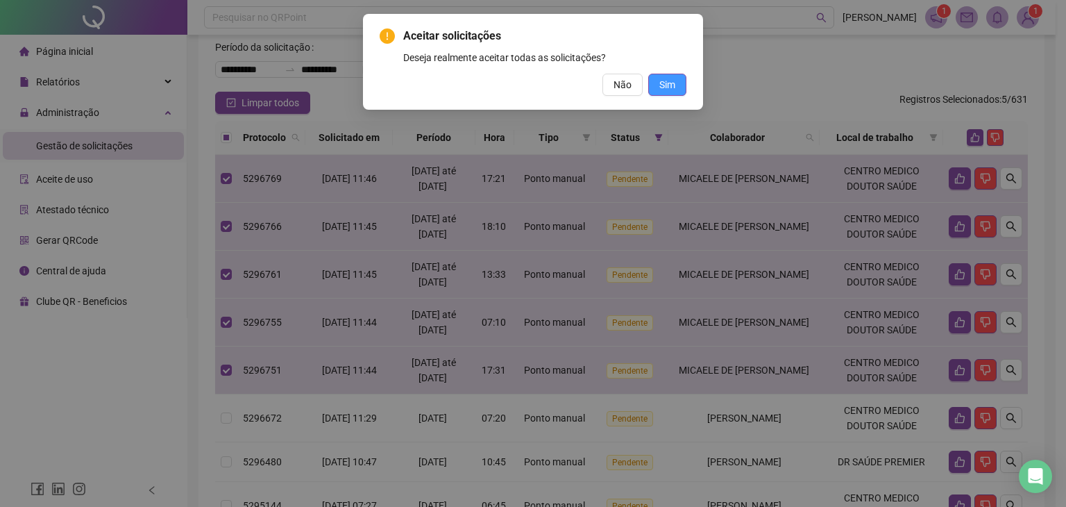
click at [673, 87] on span "Sim" at bounding box center [668, 84] width 16 height 15
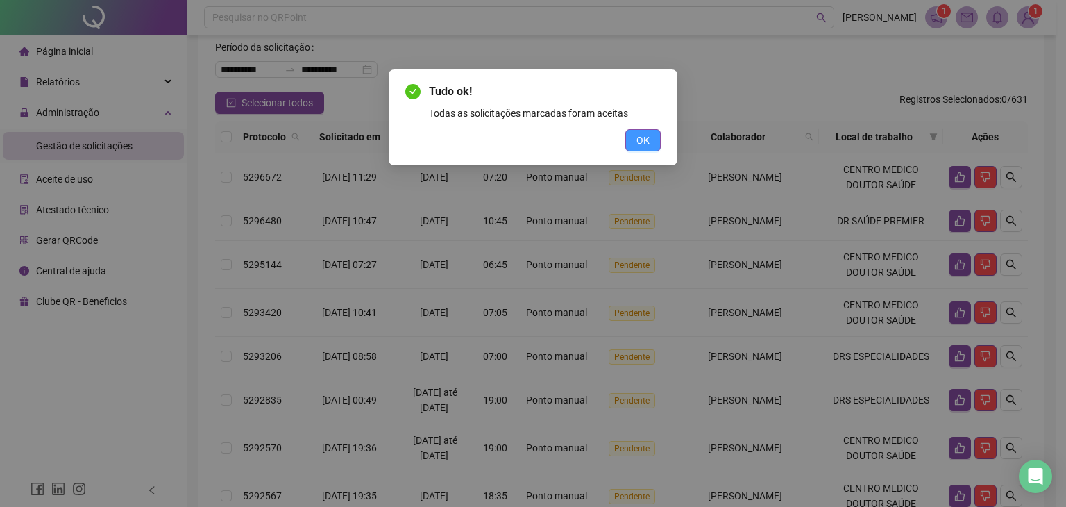
click at [653, 144] on button "OK" at bounding box center [643, 140] width 35 height 22
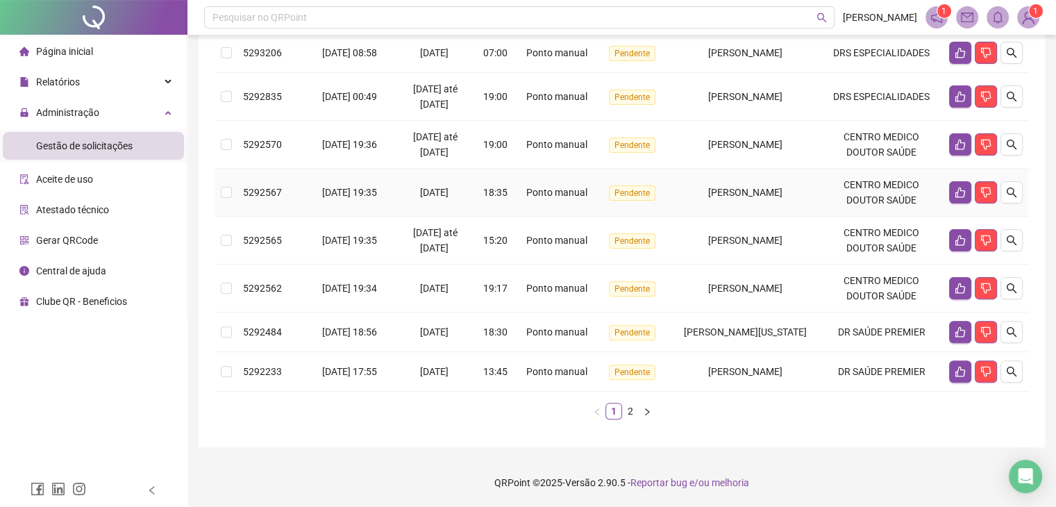
scroll to position [405, 0]
click at [632, 413] on link "2" at bounding box center [630, 410] width 15 height 15
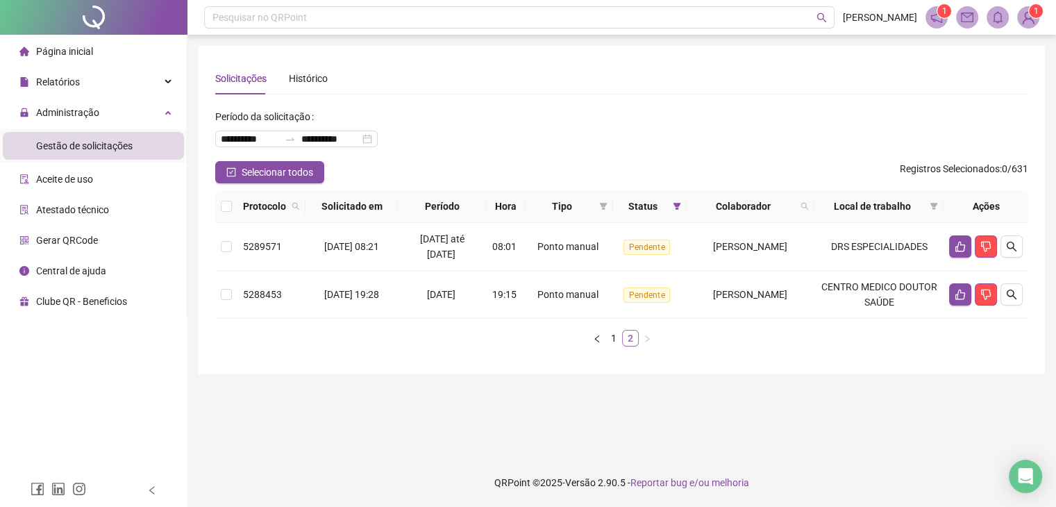
scroll to position [0, 0]
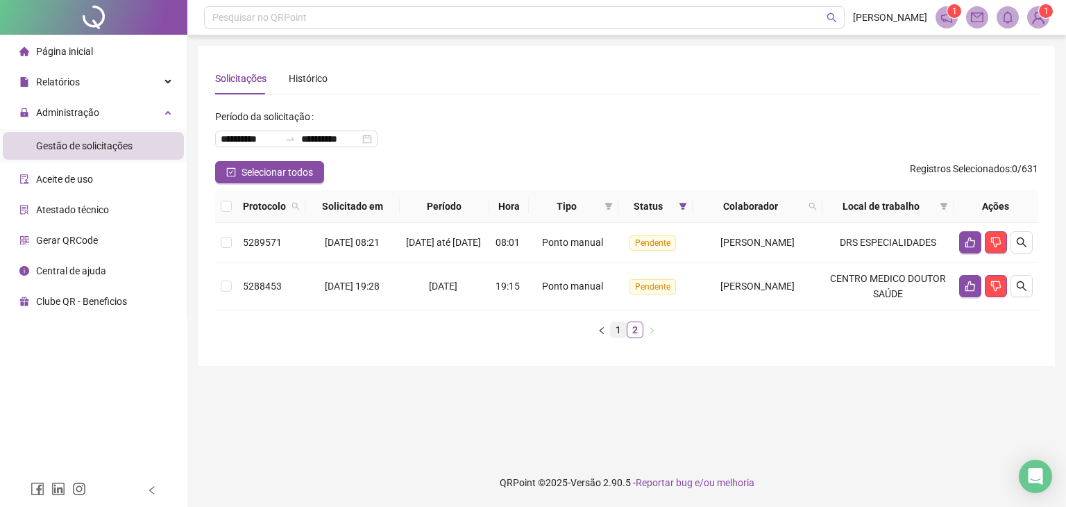
click at [619, 337] on link "1" at bounding box center [618, 329] width 15 height 15
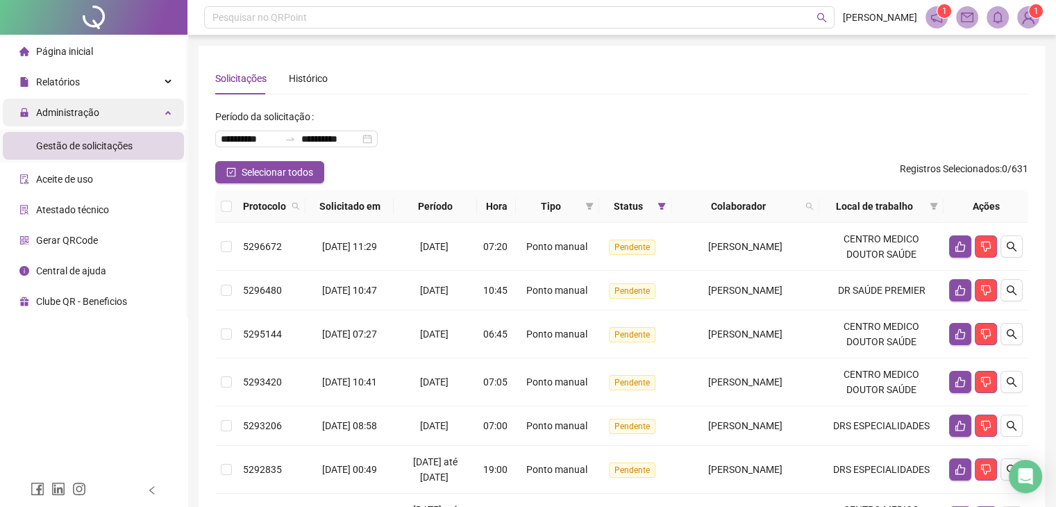
click at [90, 108] on span "Administração" at bounding box center [67, 112] width 63 height 11
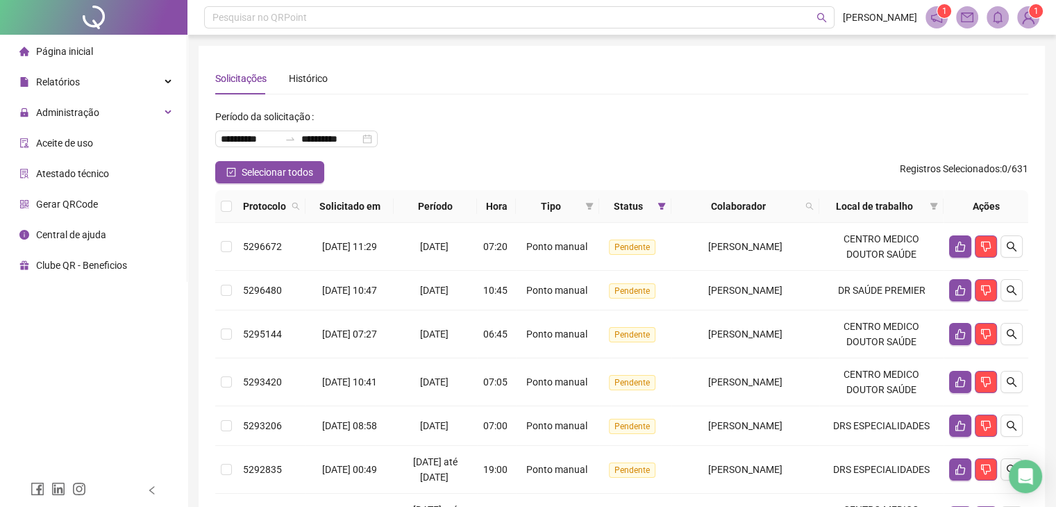
click at [566, 90] on div "Solicitações Histórico" at bounding box center [621, 78] width 813 height 32
click at [78, 56] on span "Página inicial" at bounding box center [64, 51] width 57 height 11
